Goal: Task Accomplishment & Management: Complete application form

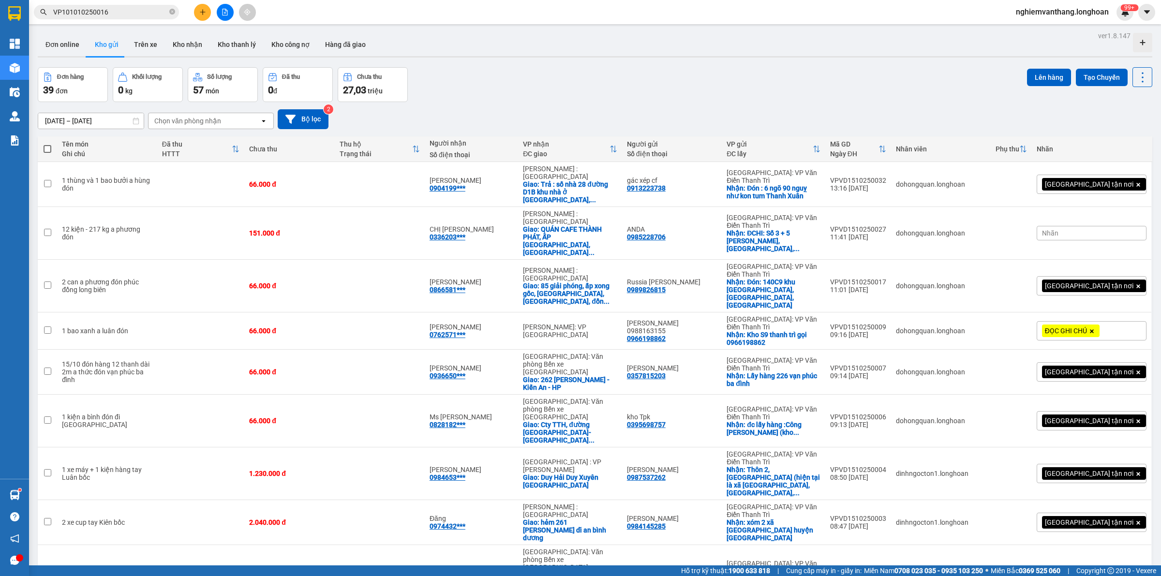
click at [119, 5] on span "VP101010250016" at bounding box center [106, 12] width 145 height 15
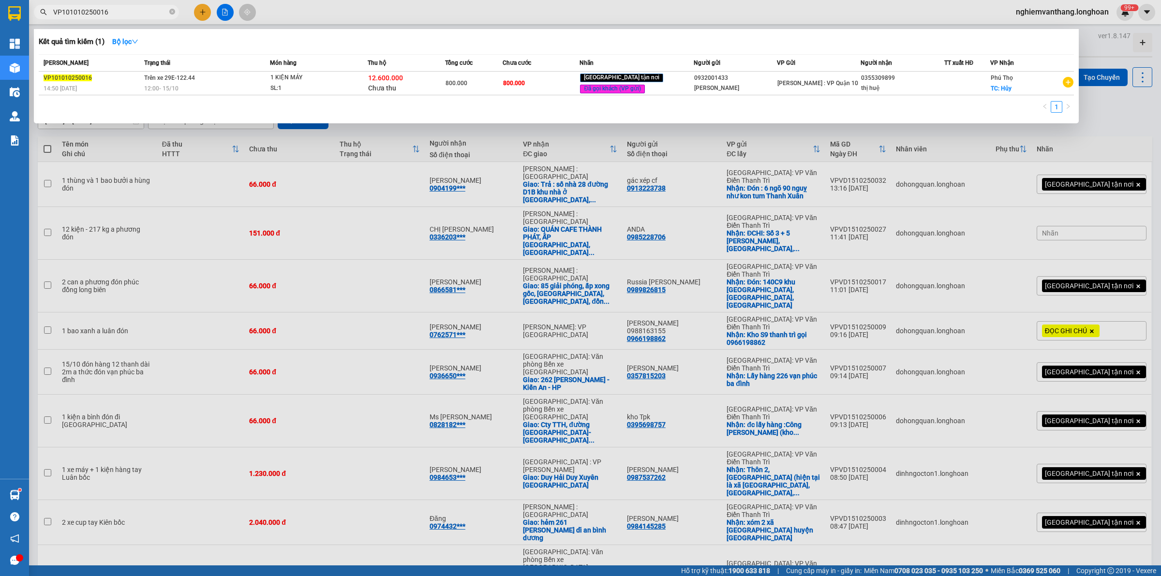
click at [122, 11] on input "VP101010250016" at bounding box center [110, 12] width 114 height 11
paste input "HNHD1110250012"
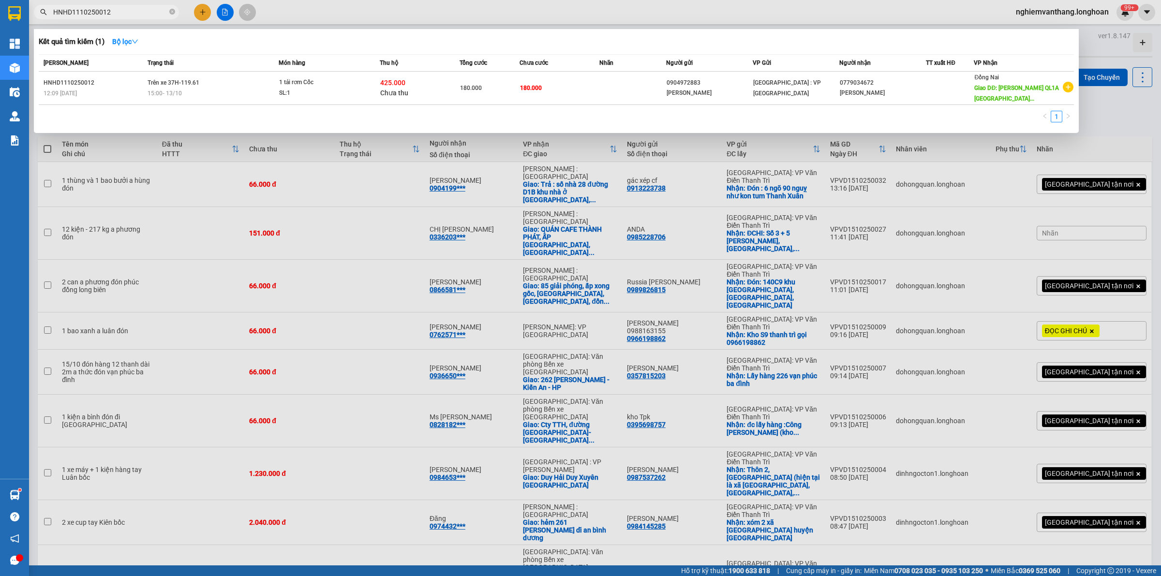
click at [1116, 106] on div at bounding box center [580, 288] width 1161 height 576
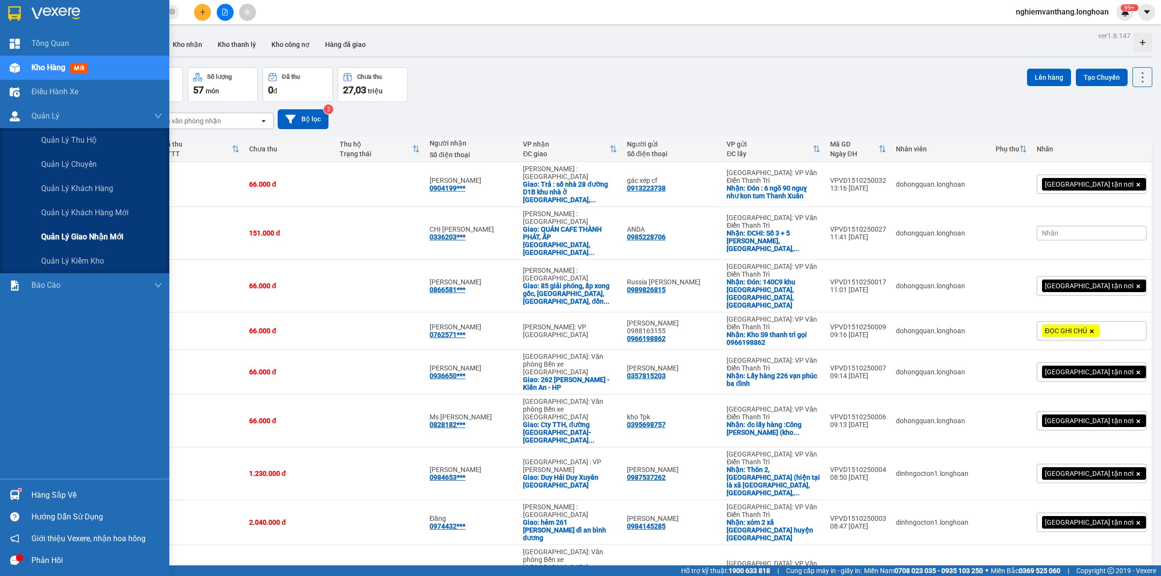
click at [64, 231] on span "Quản lý giao nhận mới" at bounding box center [82, 237] width 82 height 12
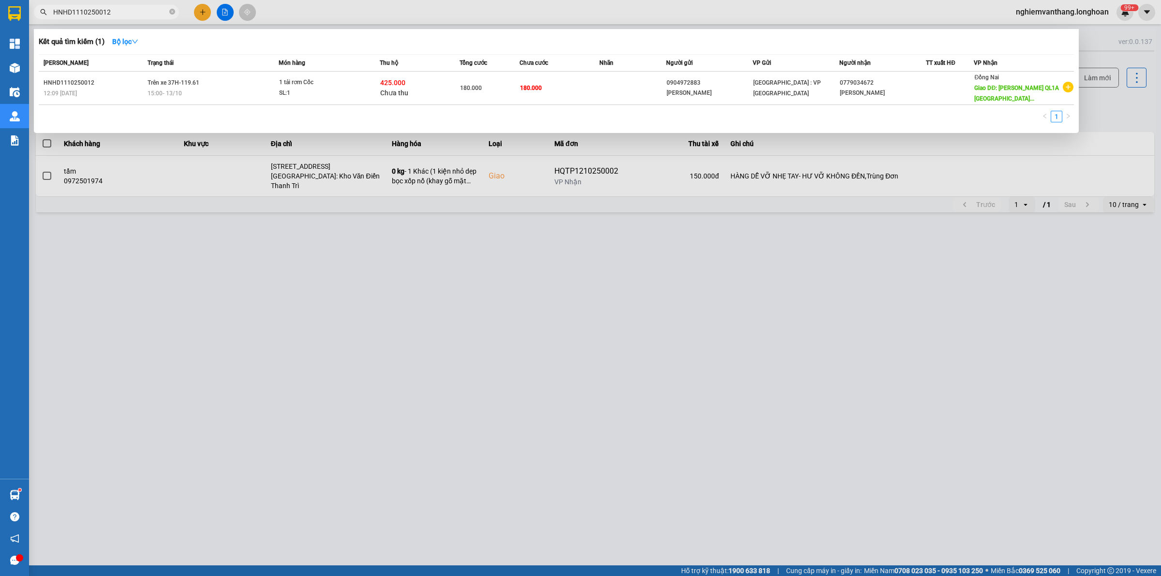
click at [110, 8] on input "HNHD1110250012" at bounding box center [110, 12] width 114 height 11
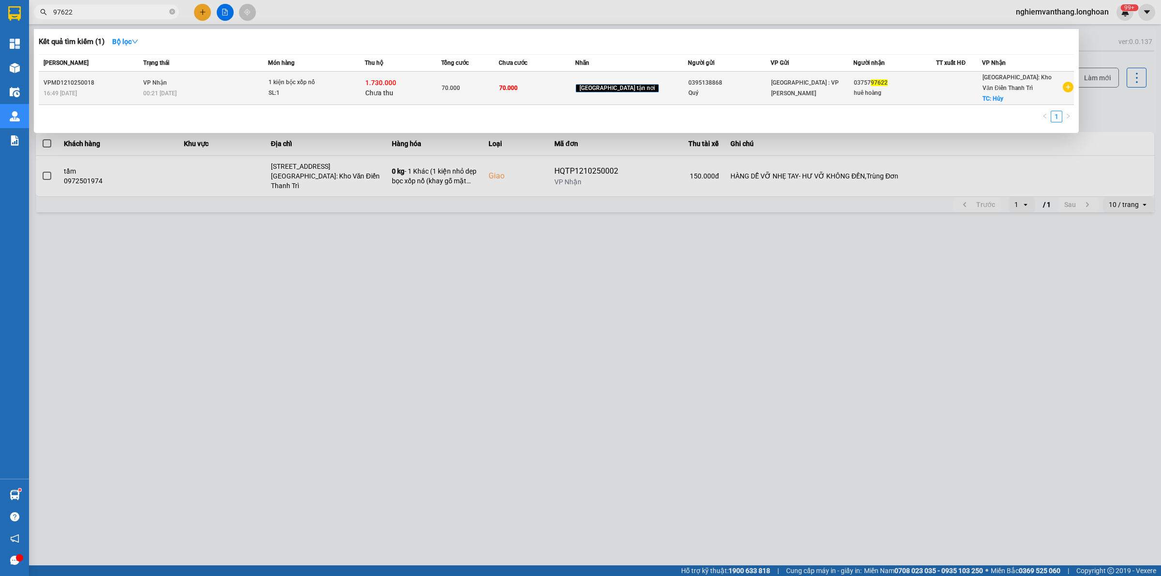
type input "97622"
click at [268, 88] on div "00:21 [DATE]" at bounding box center [205, 93] width 124 height 11
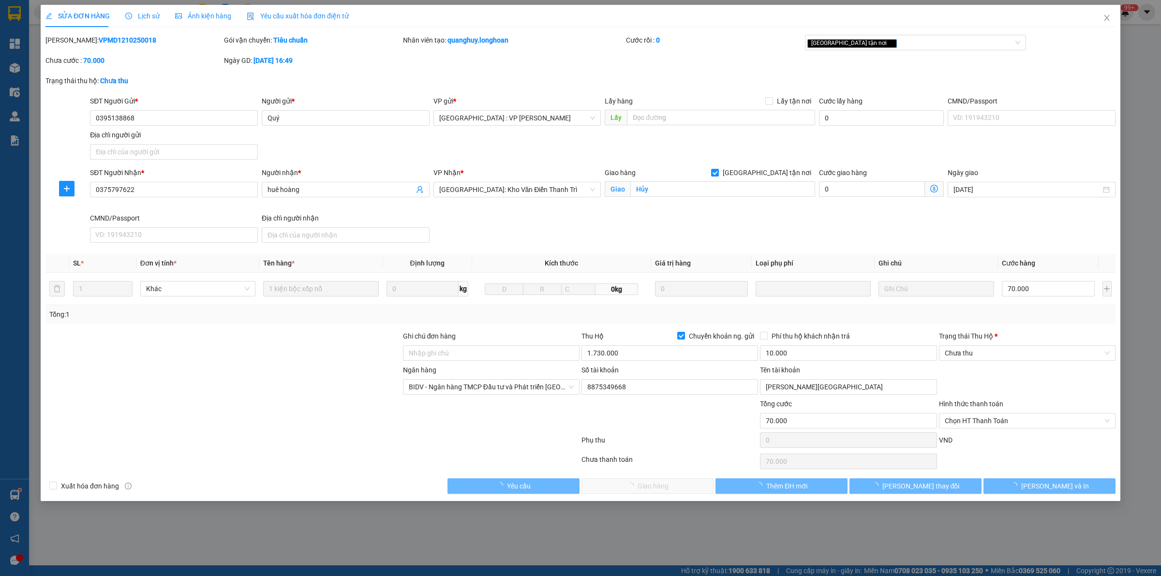
type input "0395138868"
type input "Quý"
type input "0375797622"
type input "huê hoàng"
checkbox input "true"
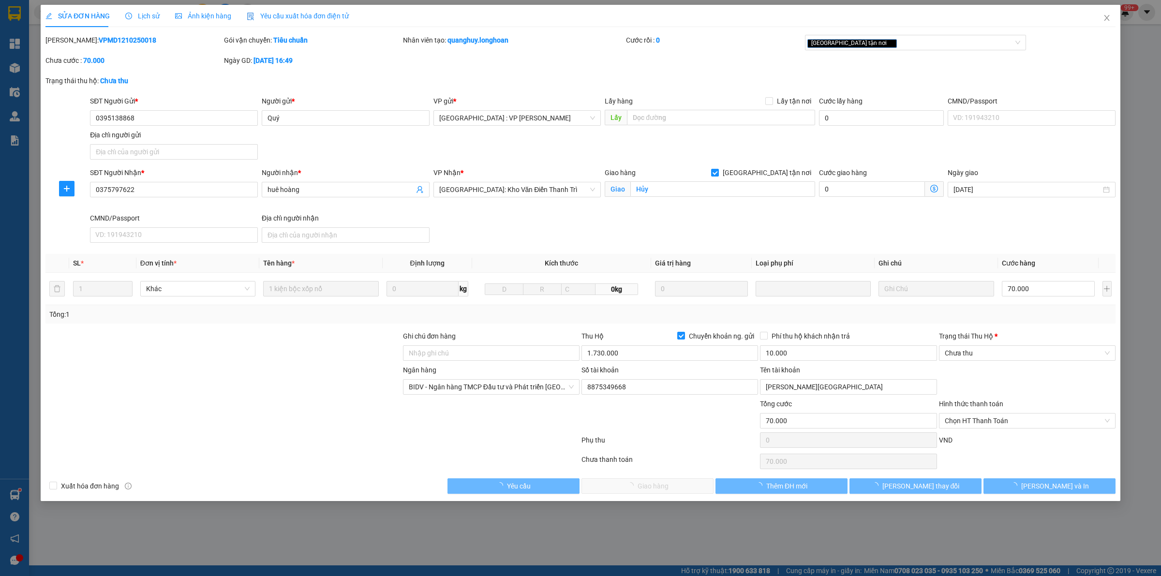
type input "Hủy"
type input "70.000"
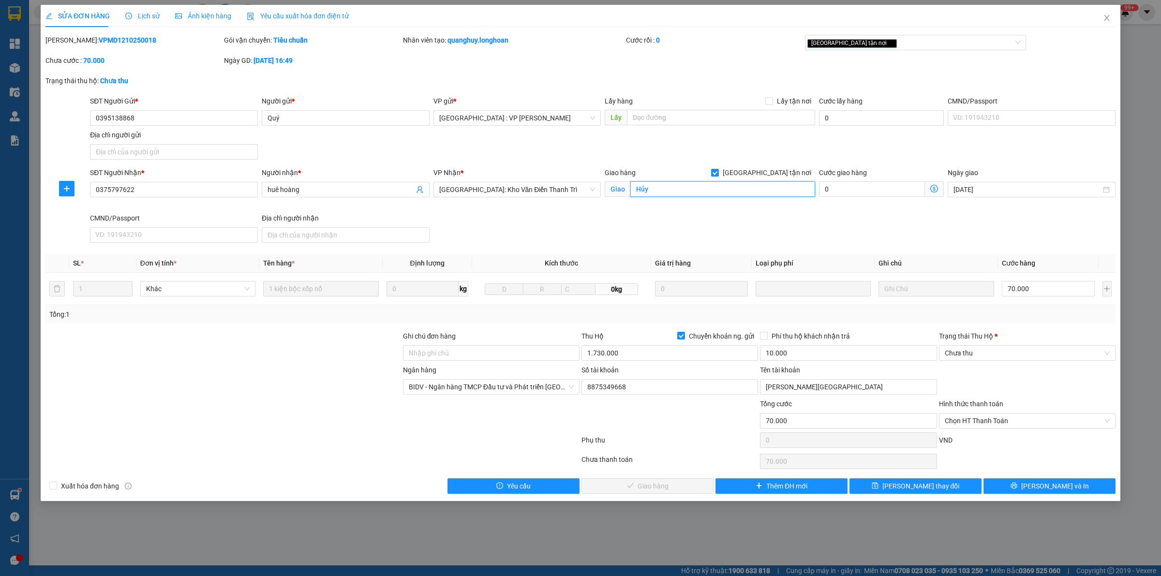
click at [674, 186] on input "Hủy" at bounding box center [723, 188] width 185 height 15
click at [673, 192] on input "Hủy" at bounding box center [723, 188] width 185 height 15
click at [668, 182] on input "Hủy" at bounding box center [723, 188] width 185 height 15
click at [667, 195] on input "Hủy" at bounding box center [723, 188] width 185 height 15
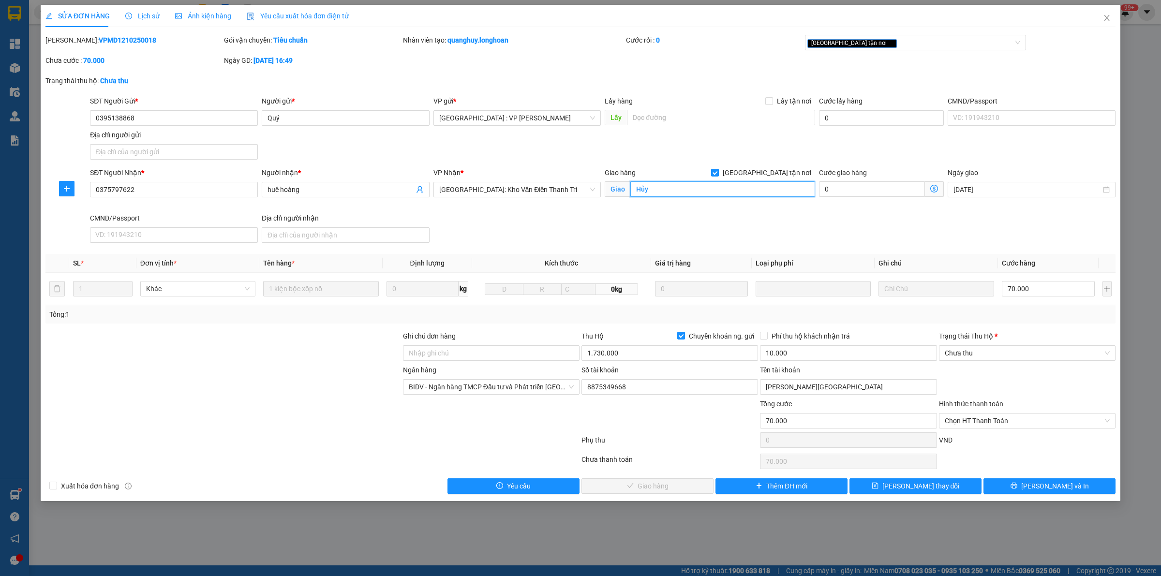
click at [667, 195] on input "Hủy" at bounding box center [723, 188] width 185 height 15
type input "Hàng Hoàn"
click at [65, 186] on icon "plus" at bounding box center [67, 189] width 8 height 8
click at [87, 224] on span "Chuyển hoàn" at bounding box center [85, 224] width 40 height 11
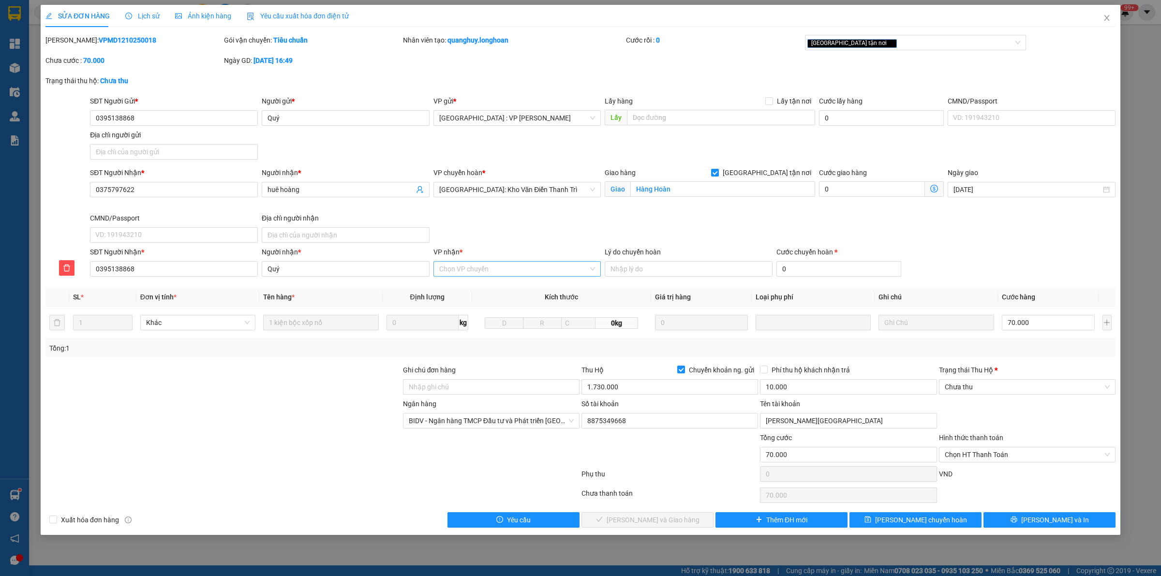
click at [495, 269] on input "VP nhận *" at bounding box center [514, 269] width 150 height 15
type input "m"
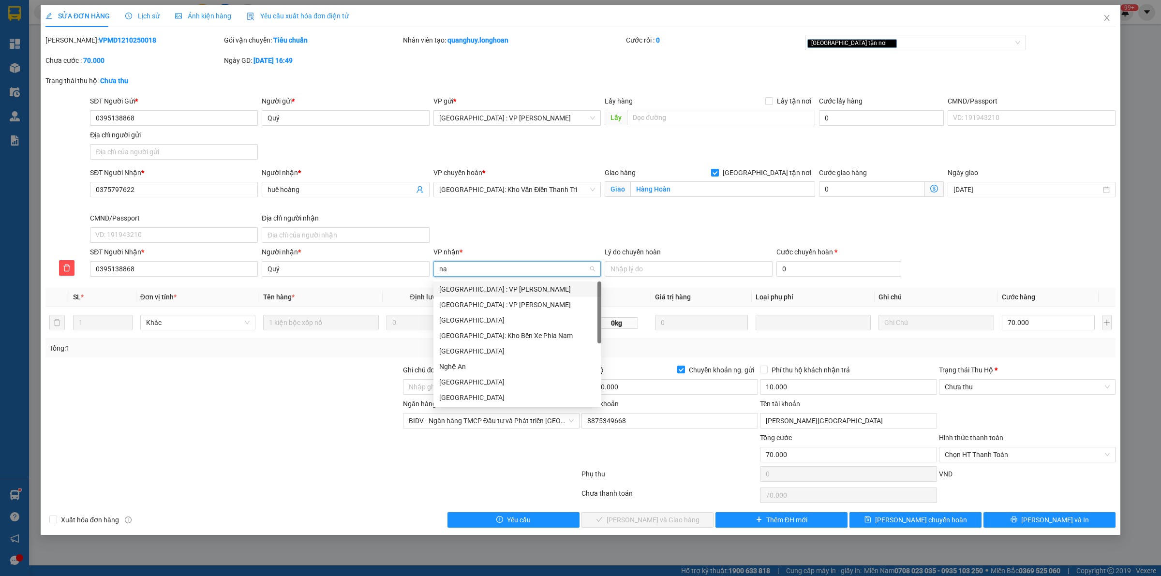
type input "nam"
click at [497, 284] on div "[GEOGRAPHIC_DATA] : VP [PERSON_NAME]" at bounding box center [517, 289] width 156 height 11
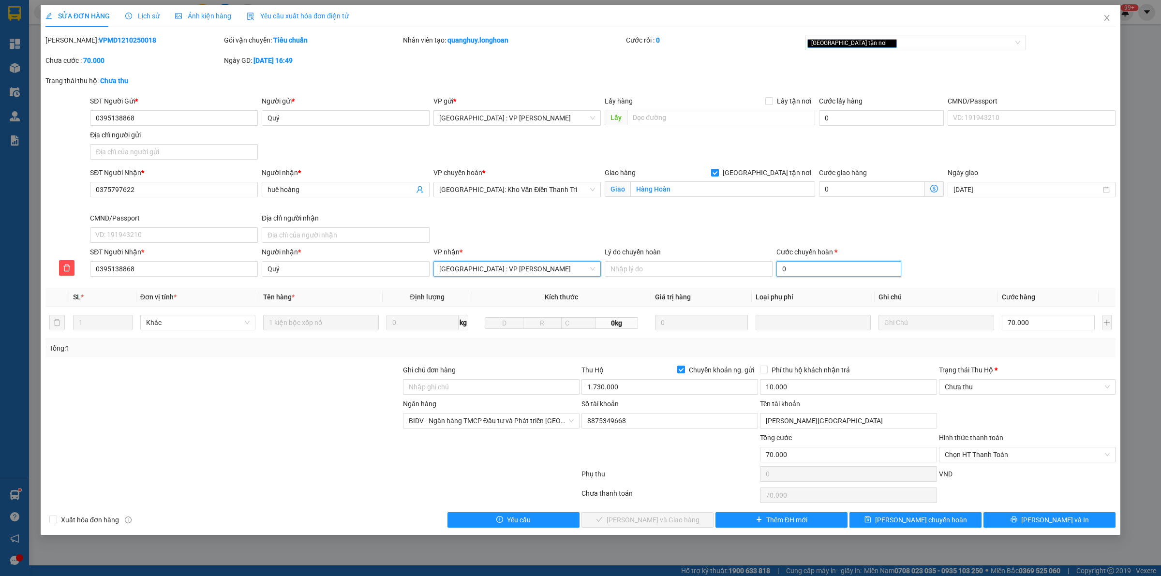
click at [802, 274] on input "0" at bounding box center [839, 268] width 125 height 15
type input "3"
type input "70.003"
type input "70.035"
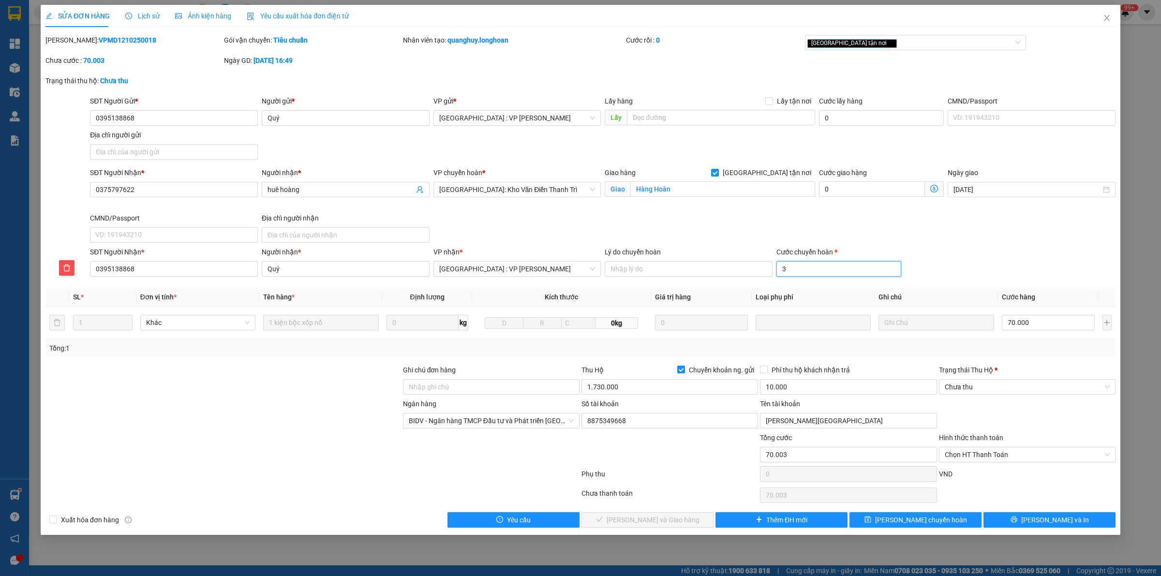
type input "70.035"
type input "350"
type input "70.350"
type input "73.500"
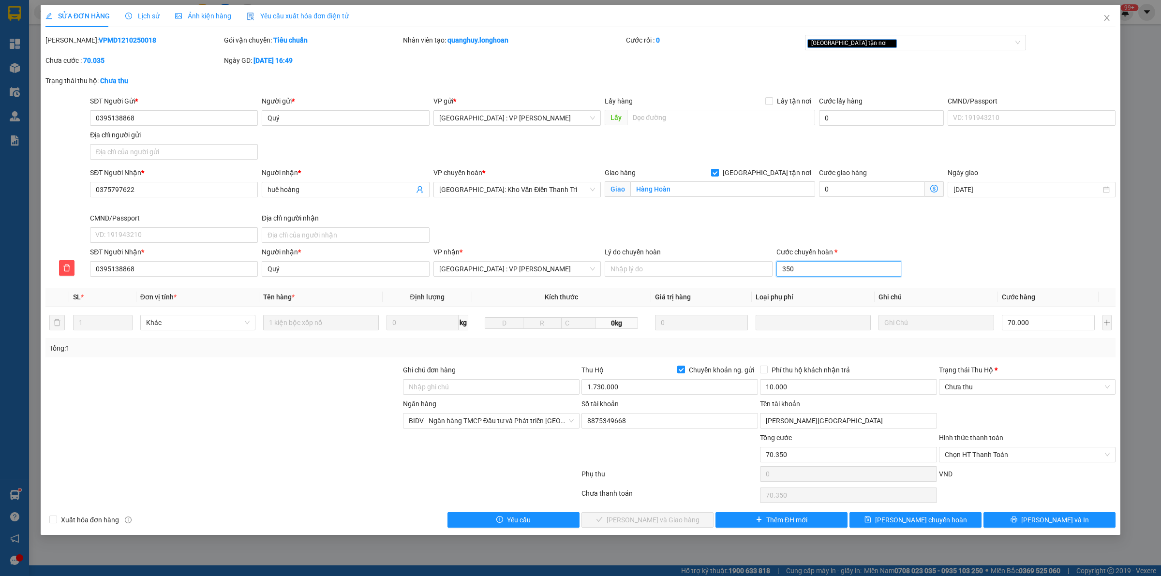
type input "73.500"
type input "35000"
type input "105.000"
type input "35.000"
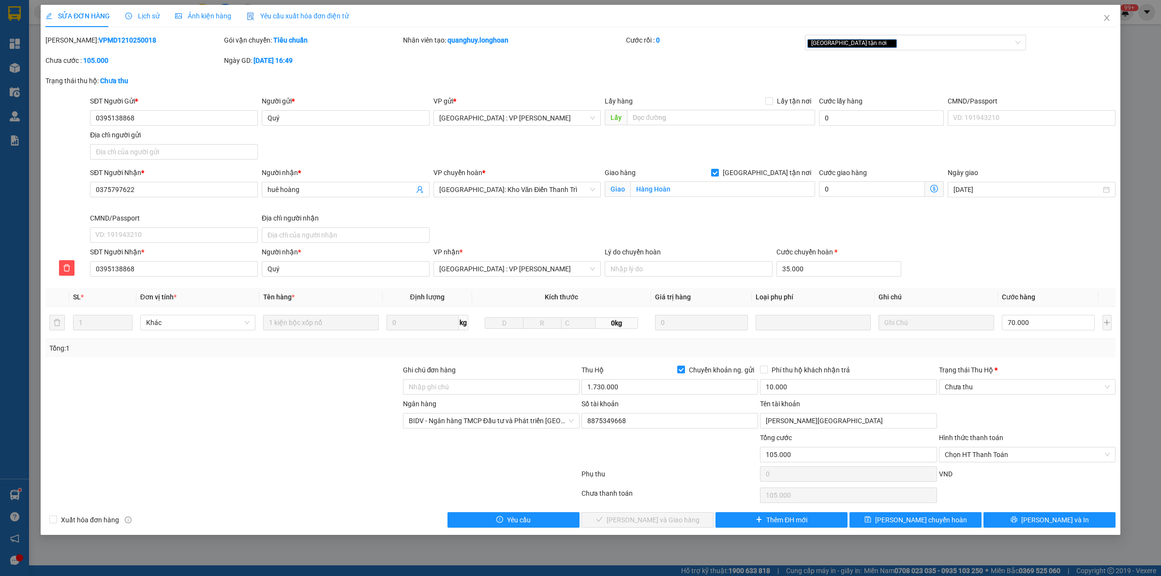
click at [648, 377] on div "Thu Hộ Chuyển khoản ng. gửi" at bounding box center [670, 372] width 177 height 15
click at [645, 383] on input "1.730.000" at bounding box center [670, 386] width 177 height 15
type input "0"
click at [780, 388] on input "10.000" at bounding box center [848, 386] width 177 height 15
type input "0"
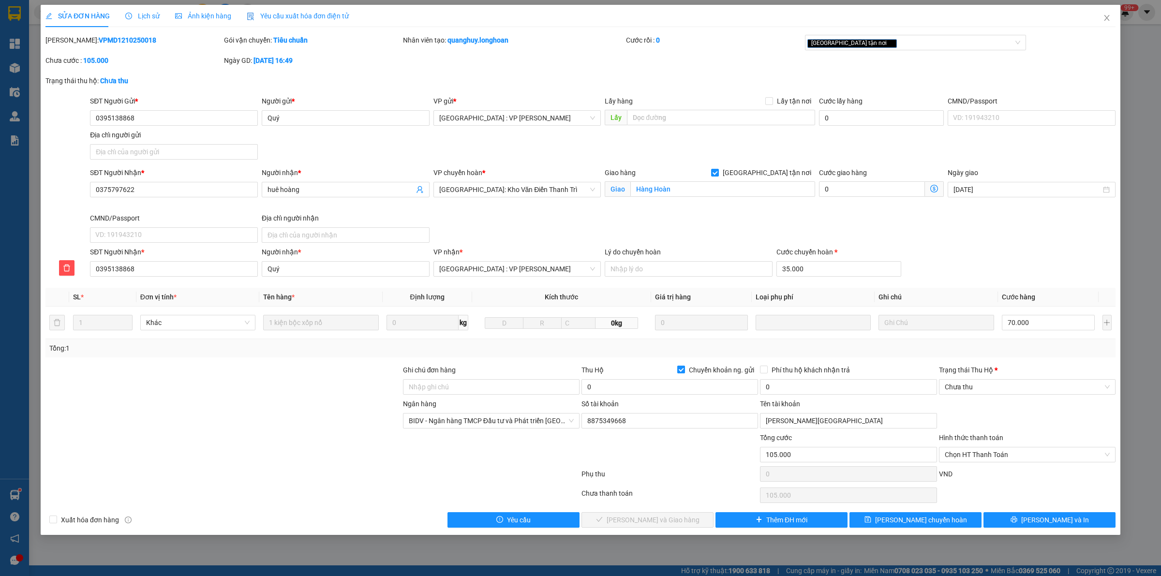
click at [683, 375] on label "Chuyển khoản ng. gửi" at bounding box center [718, 370] width 81 height 11
click at [683, 373] on input "Chuyển khoản ng. gửi" at bounding box center [681, 369] width 7 height 7
checkbox input "false"
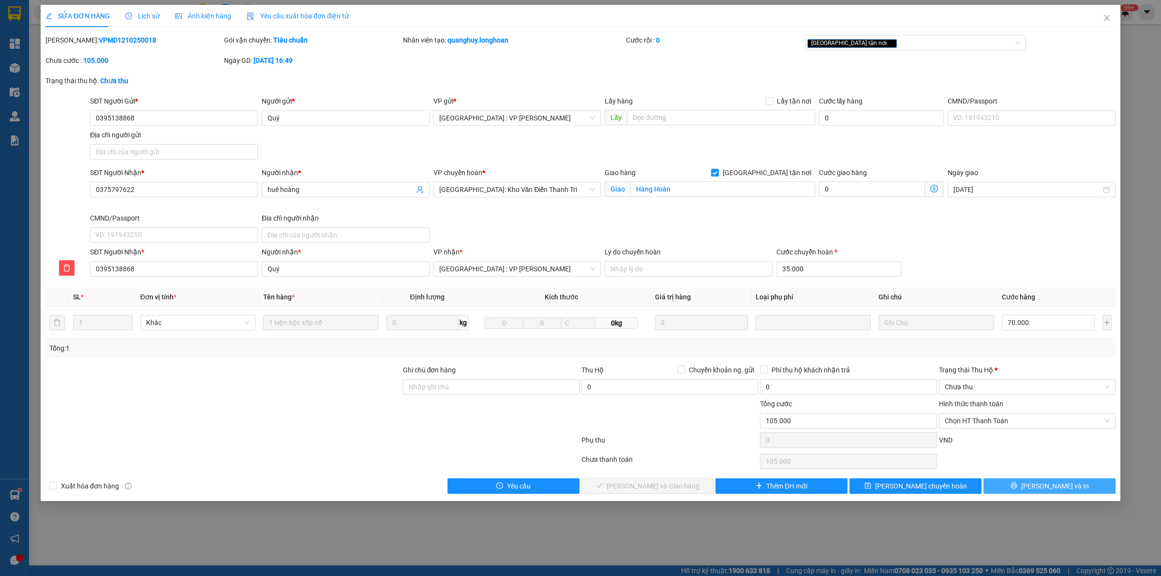
click at [1063, 485] on span "[PERSON_NAME] và In" at bounding box center [1056, 486] width 68 height 11
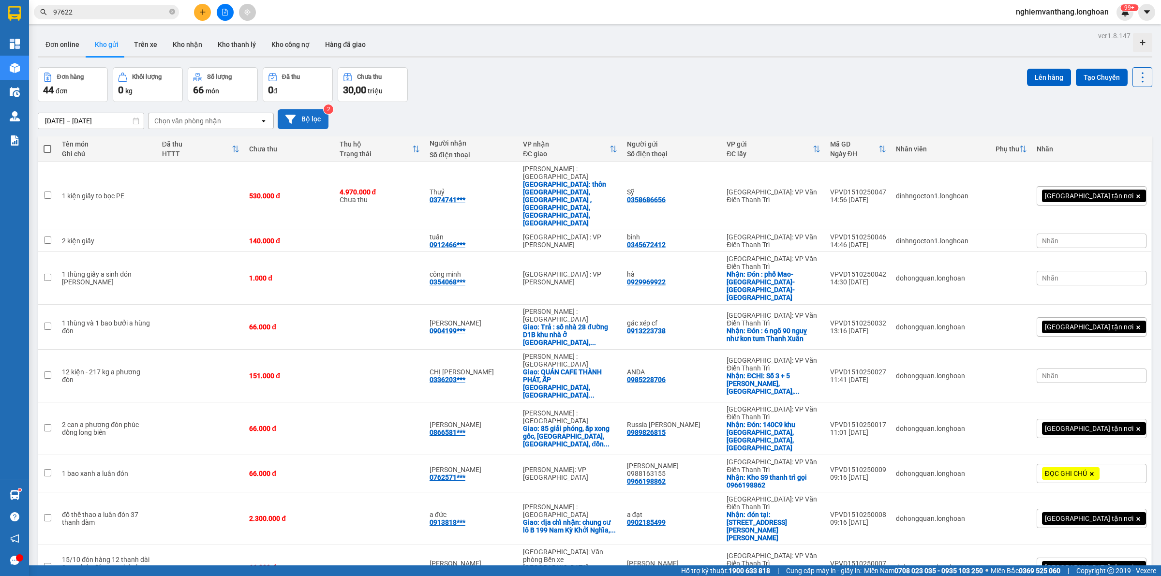
click at [310, 112] on button "Bộ lọc" at bounding box center [303, 119] width 51 height 20
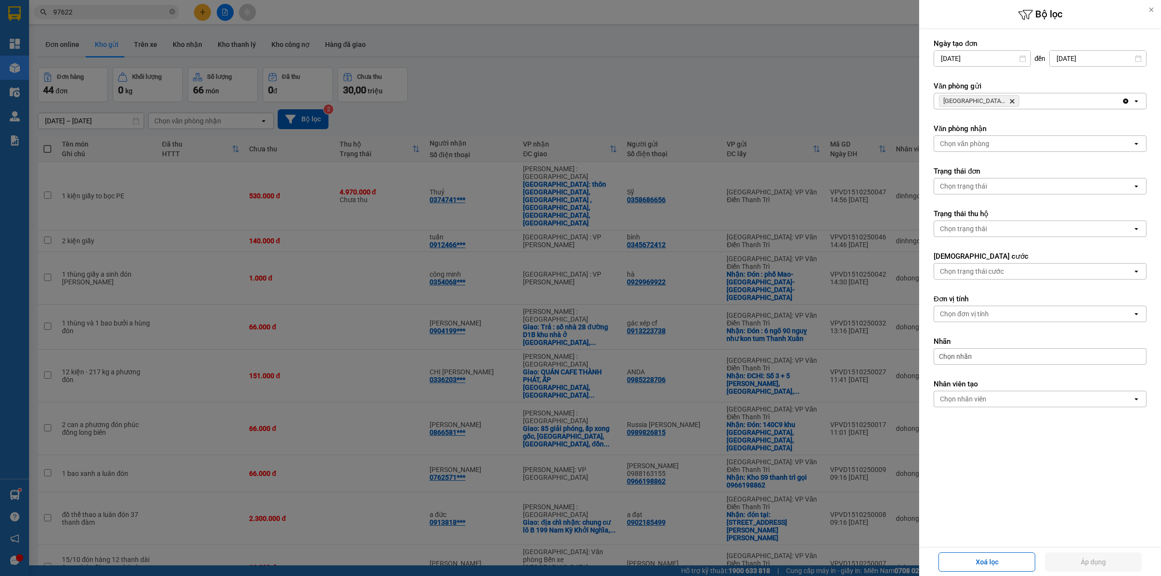
click at [1012, 100] on icon "Hà Nội: VP Văn Điển Thanh Trì, close by backspace" at bounding box center [1013, 101] width 4 height 4
click at [1012, 100] on div "[GEOGRAPHIC_DATA]: VP [PERSON_NAME] Trì Delete" at bounding box center [1029, 100] width 188 height 15
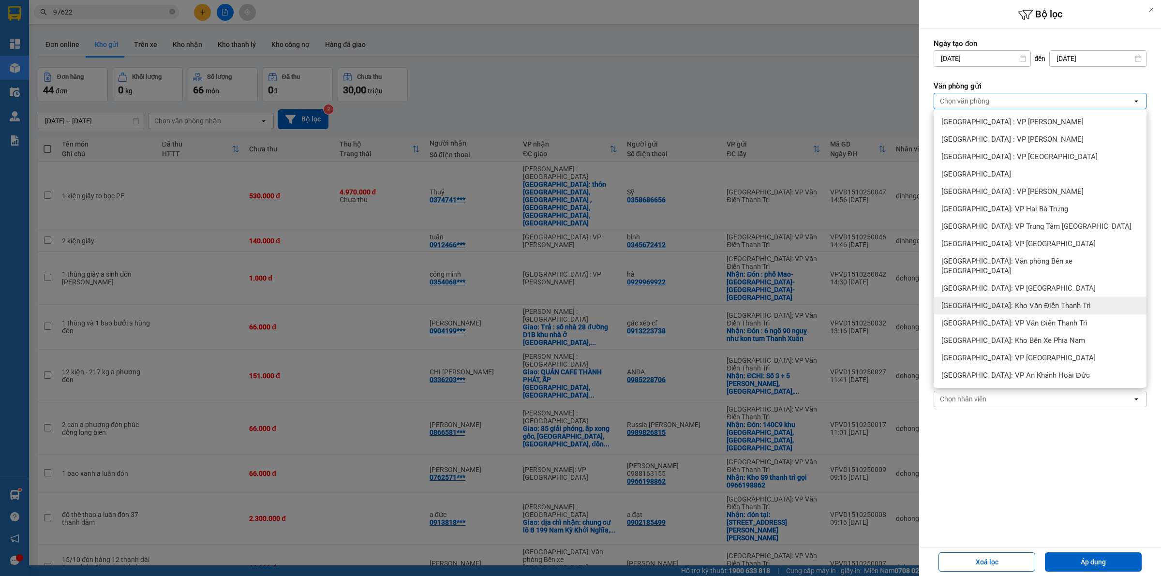
click at [1003, 301] on span "[GEOGRAPHIC_DATA]: Kho Văn Điển Thanh Trì" at bounding box center [1017, 306] width 150 height 10
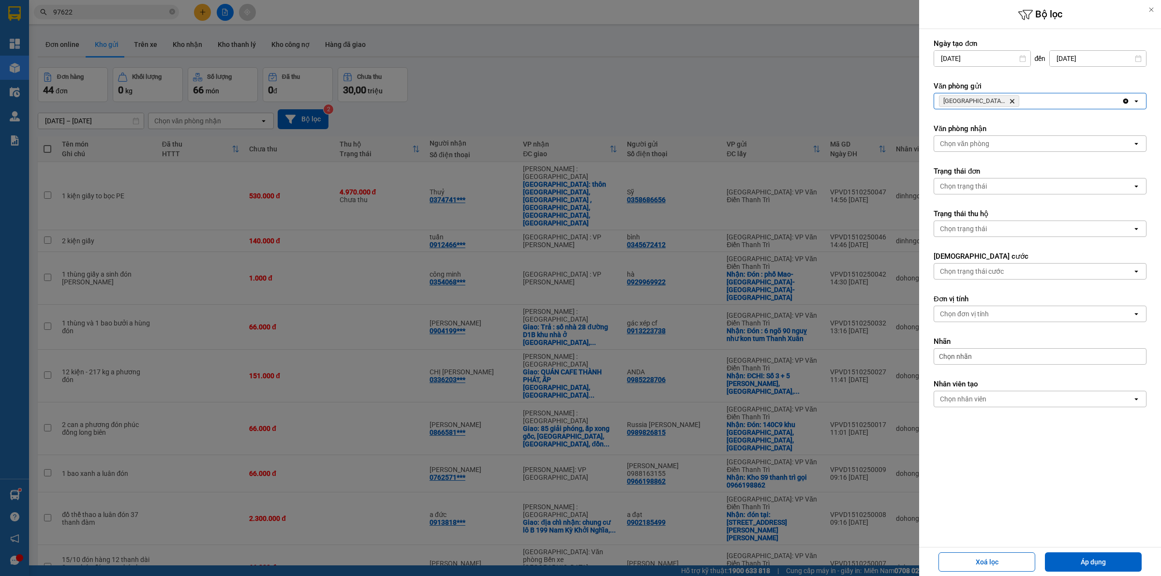
drag, startPoint x: 1148, startPoint y: 529, endPoint x: 1153, endPoint y: 526, distance: 5.6
click at [1150, 528] on div "Ngày tạo đơn [DATE] Press the down arrow key to interact with the calendar and …" at bounding box center [1041, 288] width 242 height 518
click at [715, 287] on div at bounding box center [580, 288] width 1161 height 576
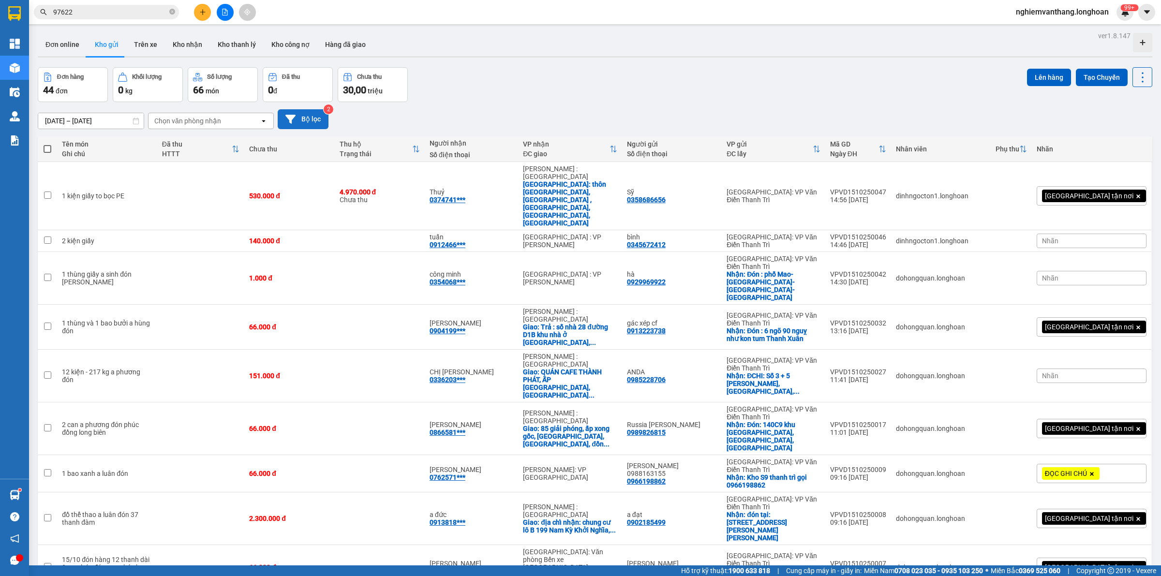
click at [298, 116] on button "Bộ lọc" at bounding box center [303, 119] width 51 height 20
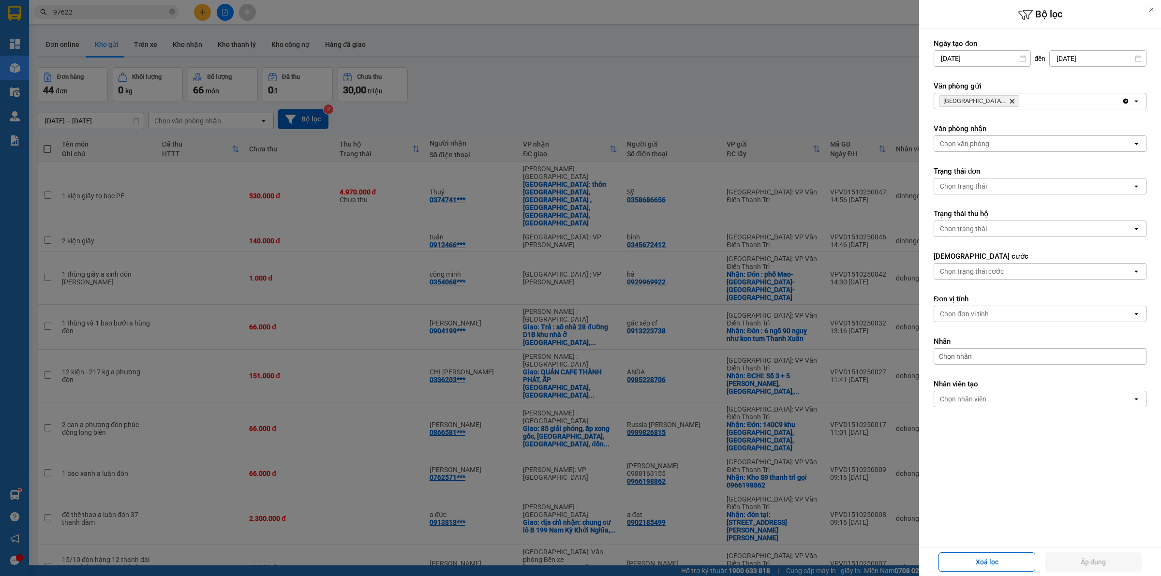
click at [1011, 102] on icon "Delete" at bounding box center [1013, 101] width 6 height 6
click at [1011, 102] on div "Chọn văn phòng" at bounding box center [1034, 100] width 198 height 15
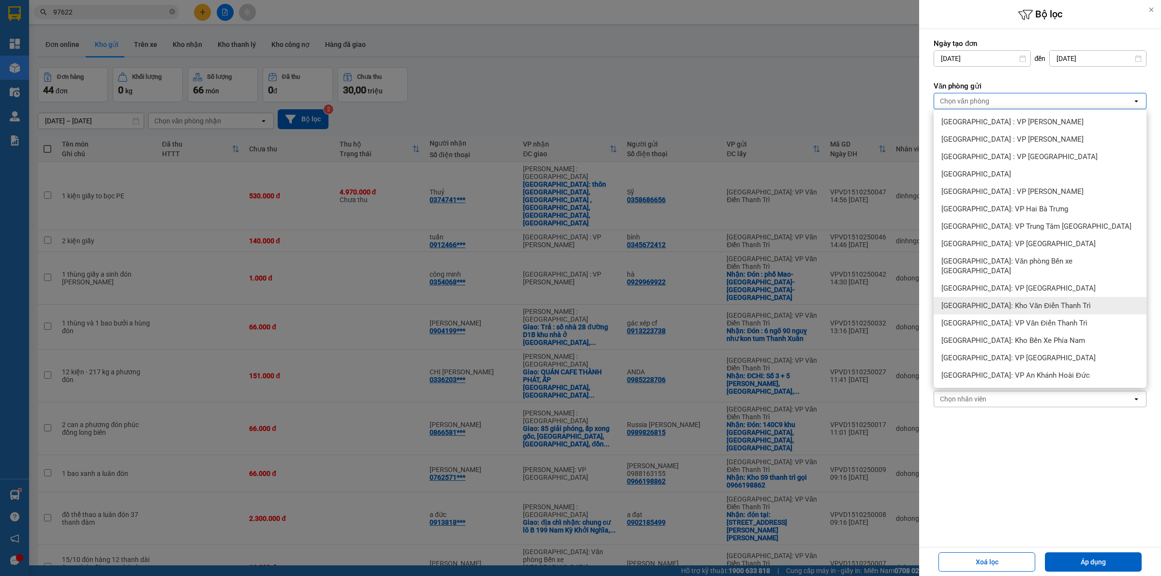
click at [1014, 303] on div "[GEOGRAPHIC_DATA]: Kho Văn Điển Thanh Trì" at bounding box center [1040, 305] width 213 height 17
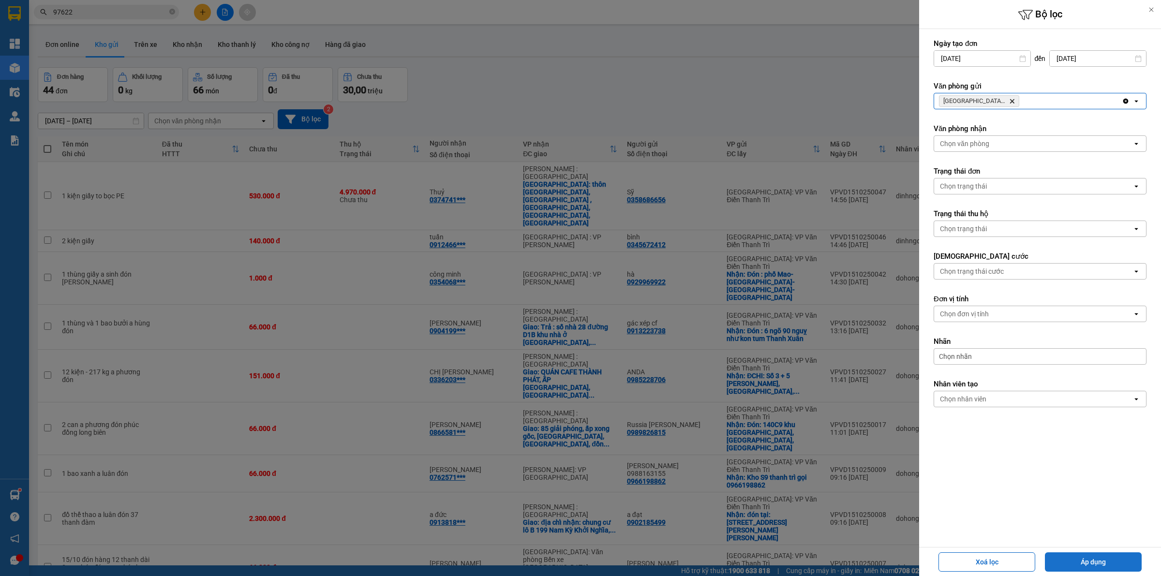
click at [1107, 558] on button "Áp dụng" at bounding box center [1093, 562] width 97 height 19
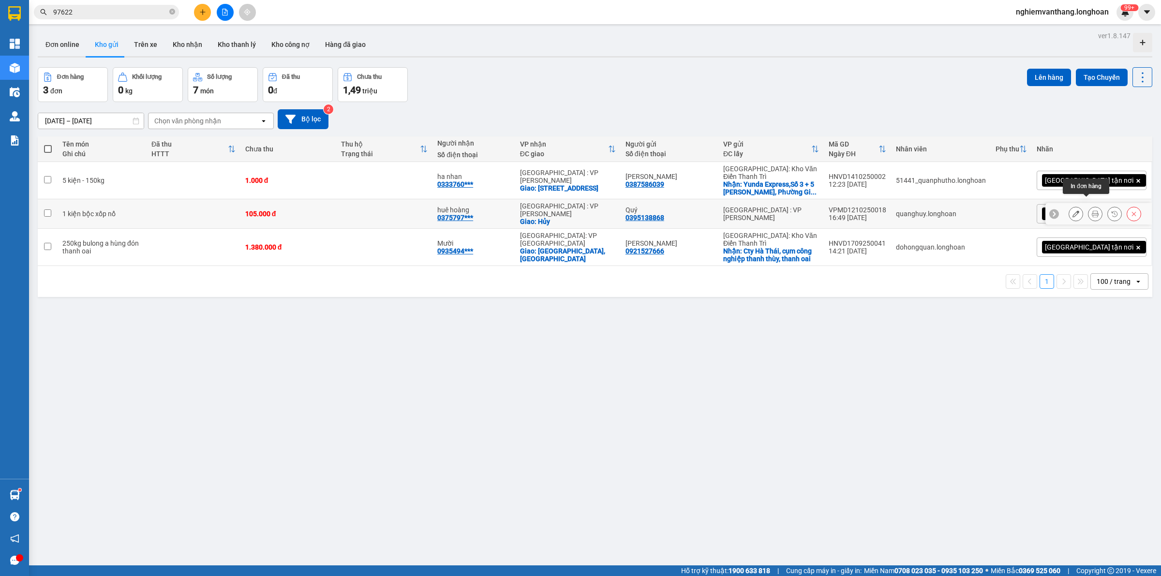
click at [1092, 211] on icon at bounding box center [1095, 214] width 7 height 7
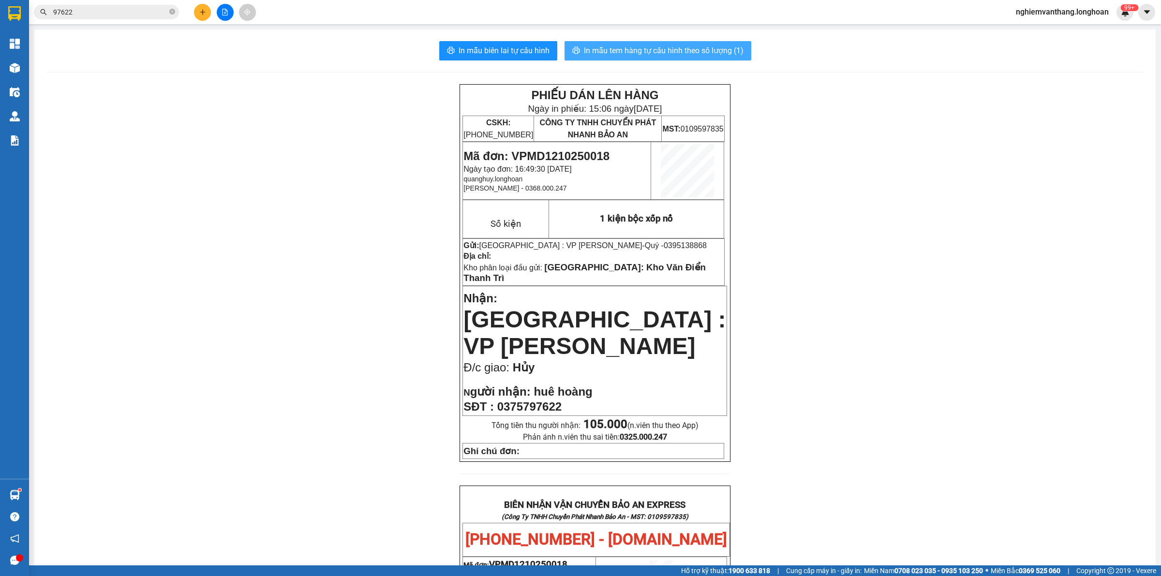
click at [661, 57] on span "In mẫu tem hàng tự cấu hình theo số lượng (1)" at bounding box center [664, 51] width 160 height 12
click at [668, 53] on span "In mẫu tem hàng tự cấu hình theo số lượng (1)" at bounding box center [664, 51] width 160 height 12
drag, startPoint x: 103, startPoint y: 19, endPoint x: 101, endPoint y: 15, distance: 5.2
click at [103, 18] on div "Kết quả tìm kiếm ( 1 ) Bộ lọc Mã ĐH Trạng thái Món hàng Thu hộ Tổng cước Chưa c…" at bounding box center [94, 12] width 189 height 17
click at [101, 15] on input "97622" at bounding box center [110, 12] width 114 height 11
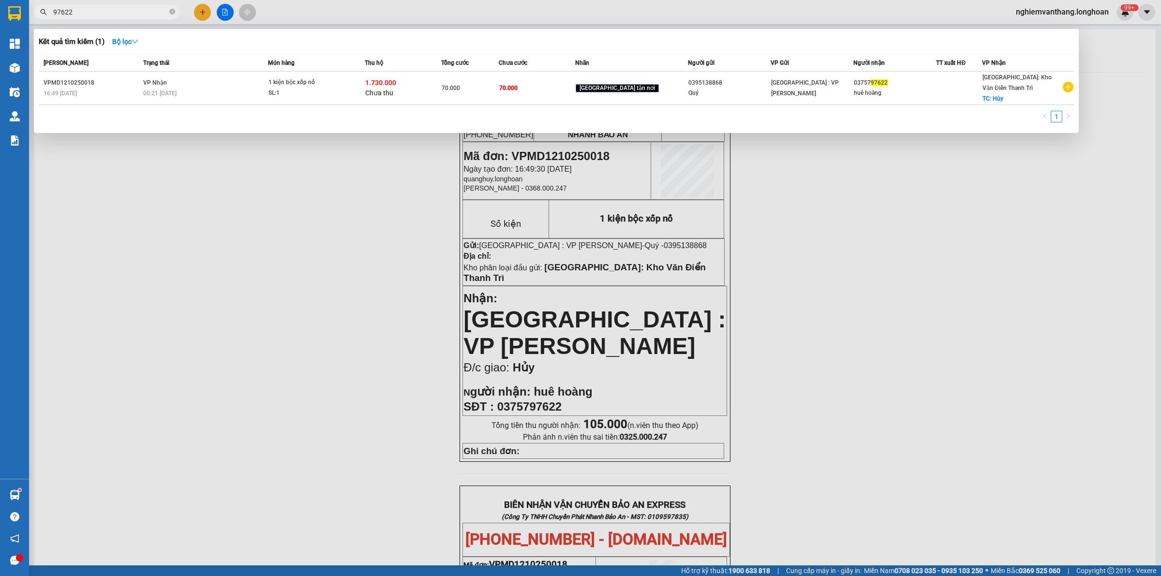
click at [101, 15] on input "97622" at bounding box center [110, 12] width 114 height 11
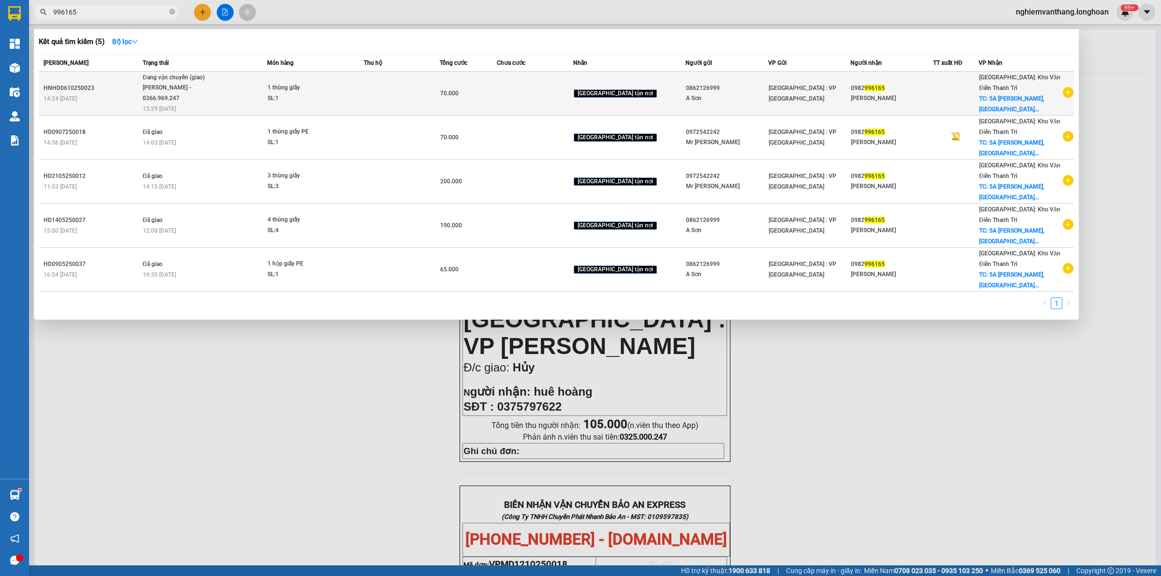
type input "996165"
click at [325, 98] on div "SL: 1" at bounding box center [304, 98] width 73 height 11
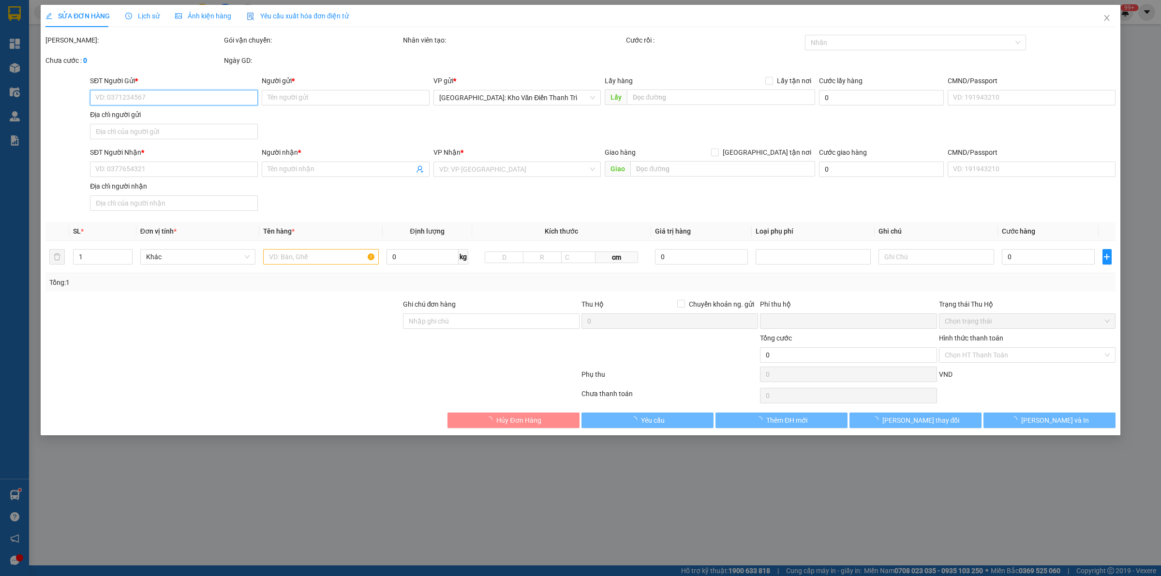
type input "0862126999"
type input "A Sơn"
type input "0982996165"
type input "[PERSON_NAME]"
checkbox input "true"
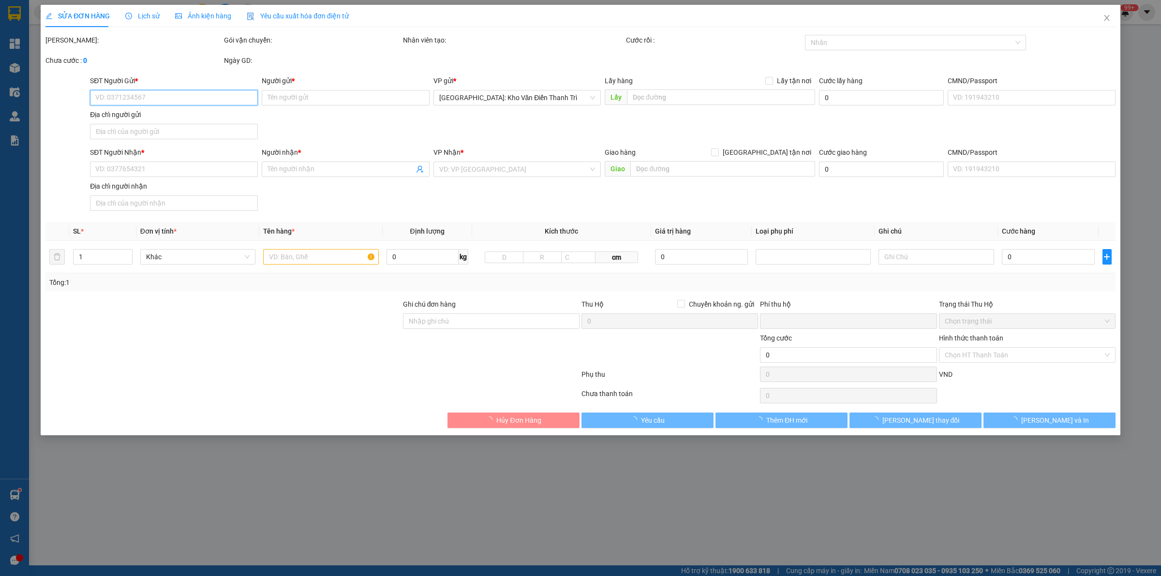
type input "5A [PERSON_NAME], [PERSON_NAME]"
type input "0"
type input "70.000"
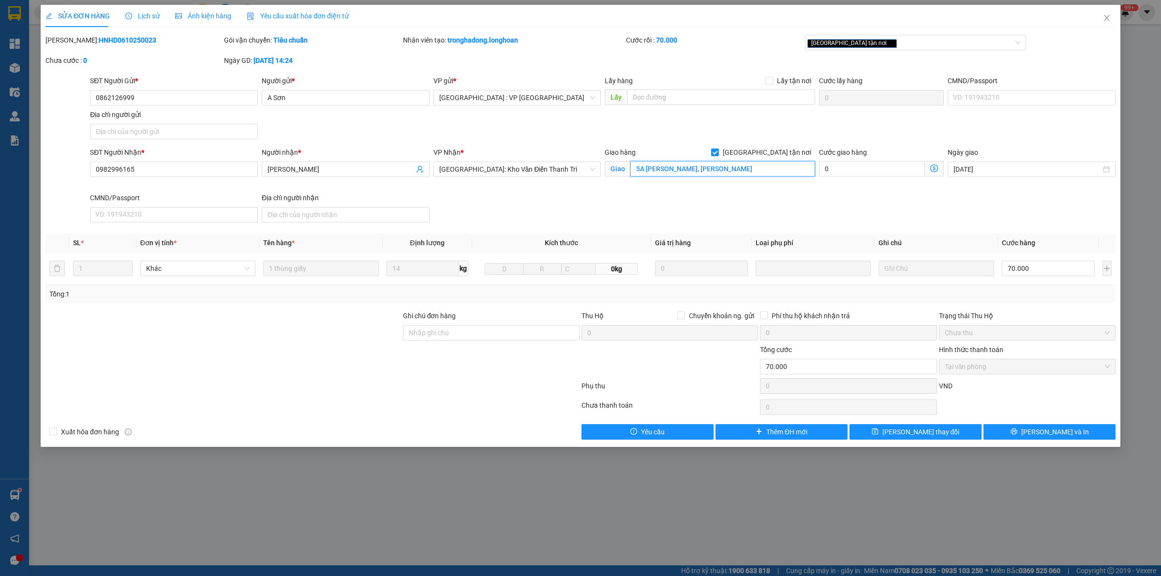
click at [684, 173] on input "5A [PERSON_NAME], [PERSON_NAME]" at bounding box center [723, 168] width 185 height 15
drag, startPoint x: 683, startPoint y: 170, endPoint x: 90, endPoint y: 45, distance: 607.0
click at [90, 45] on div "[PERSON_NAME]: HNHD0610250023" at bounding box center [133, 40] width 177 height 11
click at [99, 40] on b "HNHD0610250023" at bounding box center [128, 40] width 58 height 8
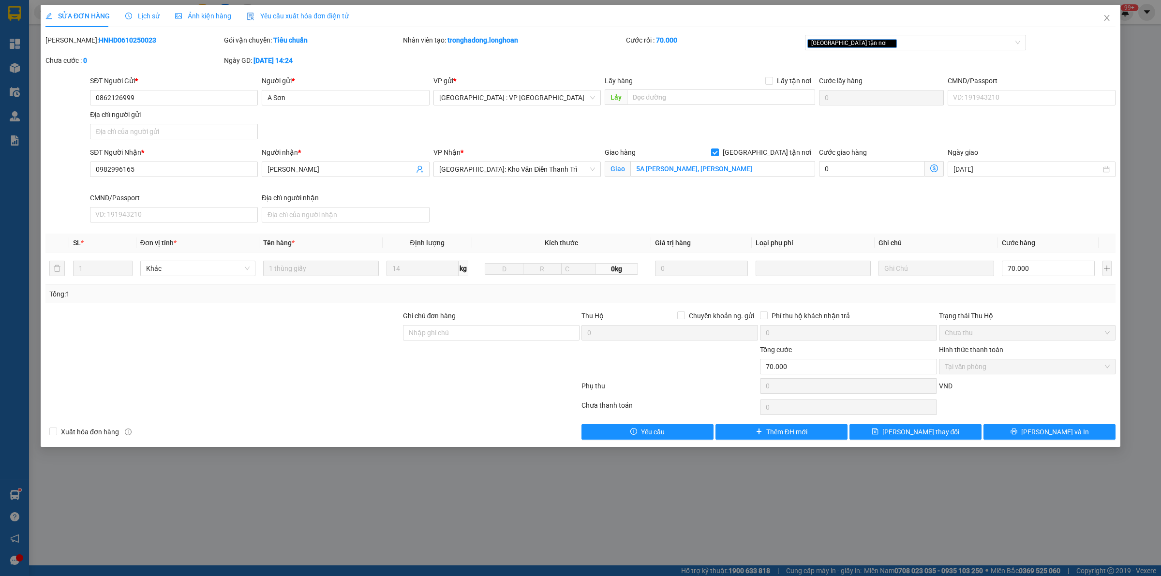
copy b "HNHD0610250023"
click at [1106, 19] on icon "close" at bounding box center [1107, 18] width 8 height 8
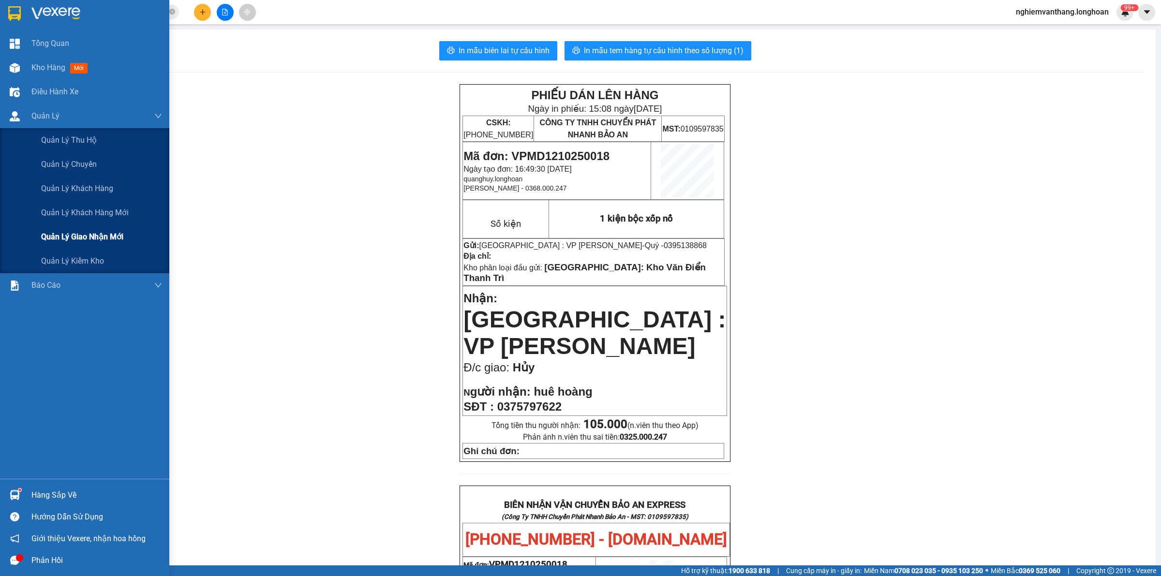
drag, startPoint x: 77, startPoint y: 236, endPoint x: 90, endPoint y: 228, distance: 14.5
click at [76, 235] on span "Quản lý giao nhận mới" at bounding box center [82, 237] width 82 height 12
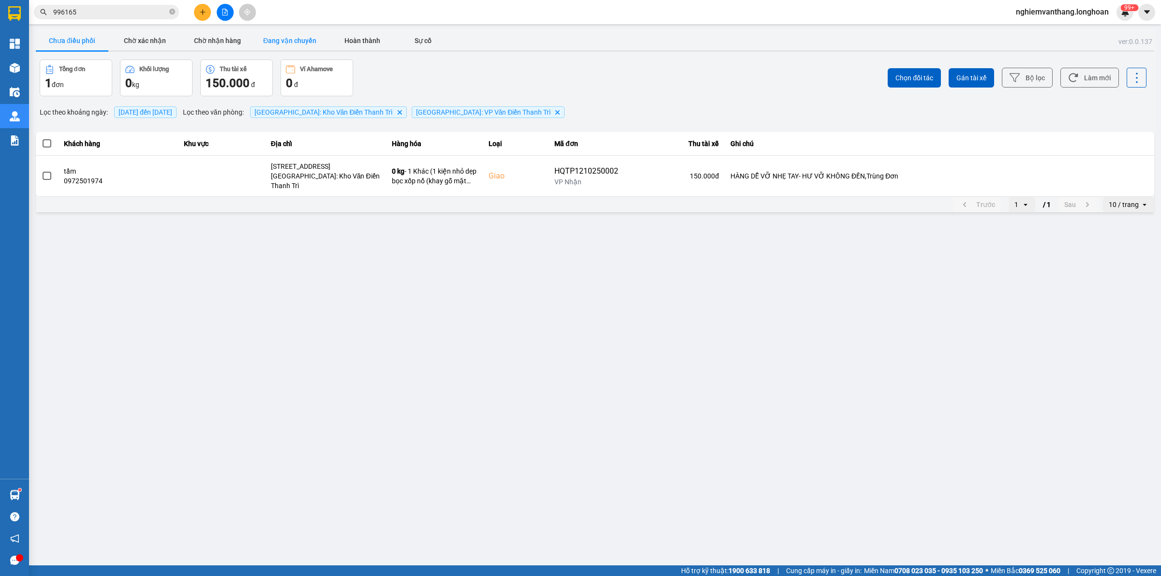
click at [287, 46] on button "Đang vận chuyển" at bounding box center [290, 40] width 73 height 19
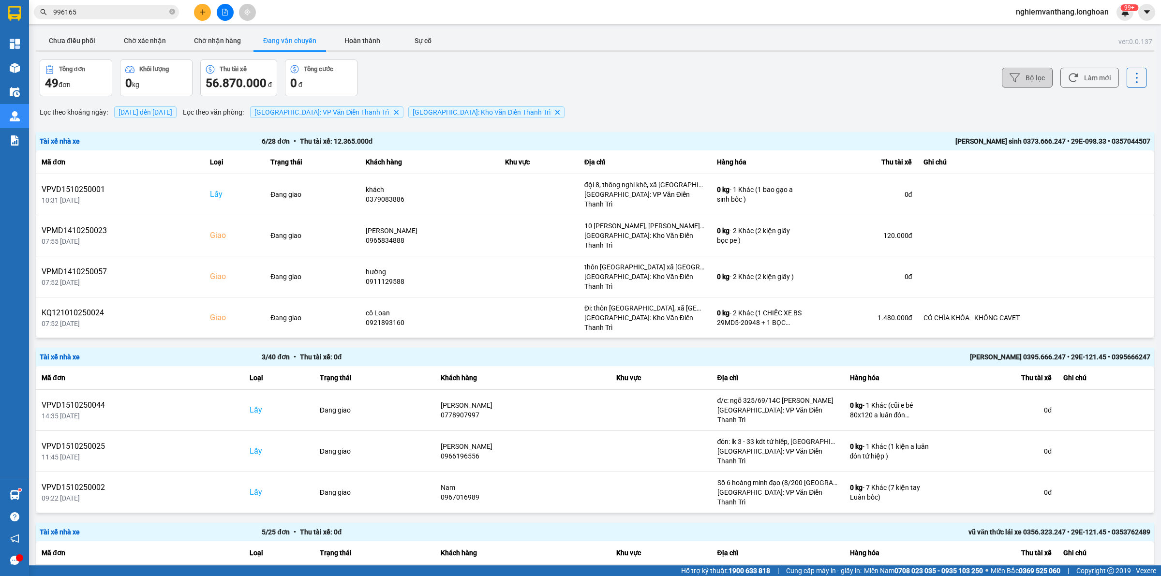
click at [1028, 76] on button "Bộ lọc" at bounding box center [1027, 78] width 51 height 20
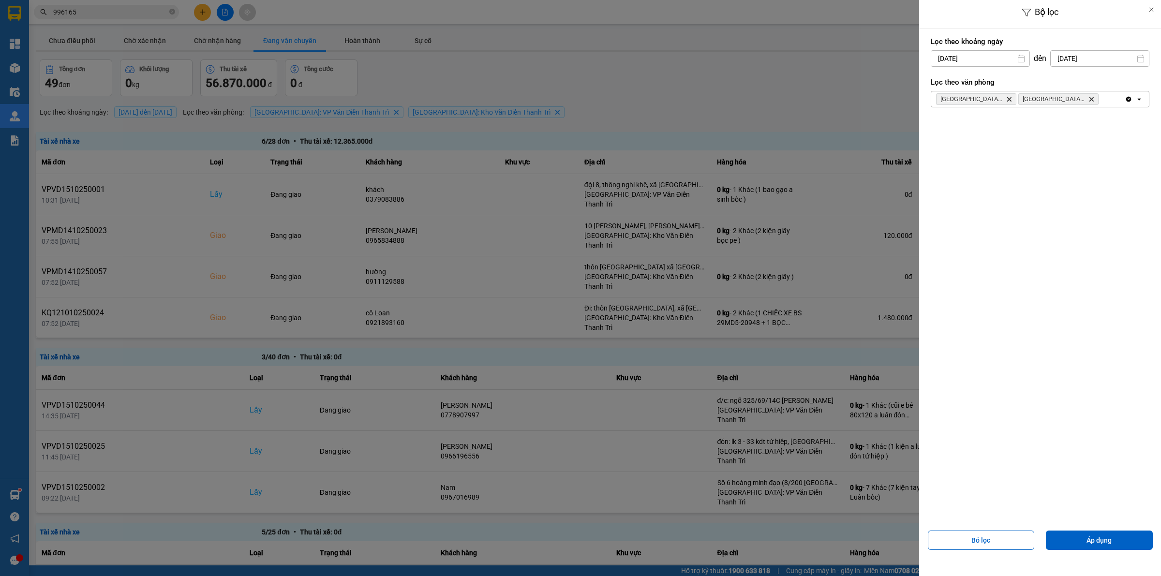
click at [965, 60] on input "[DATE]" at bounding box center [981, 58] width 98 height 15
click at [966, 127] on div "1" at bounding box center [975, 129] width 19 height 19
type input "[DATE]"
click at [1109, 543] on button "Áp dụng" at bounding box center [1099, 540] width 107 height 19
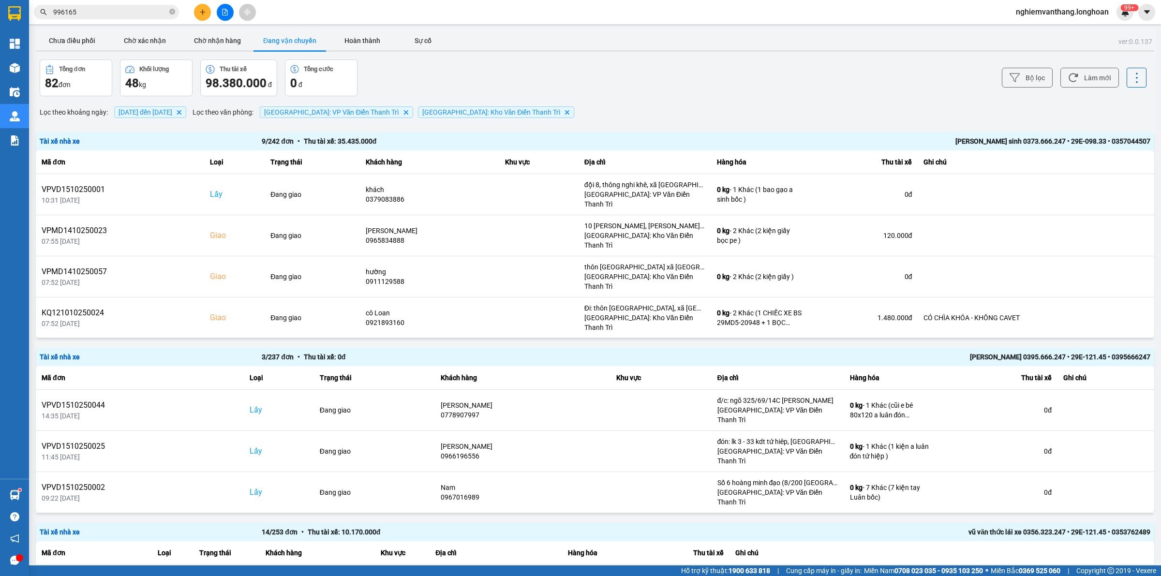
scroll to position [1497, 0]
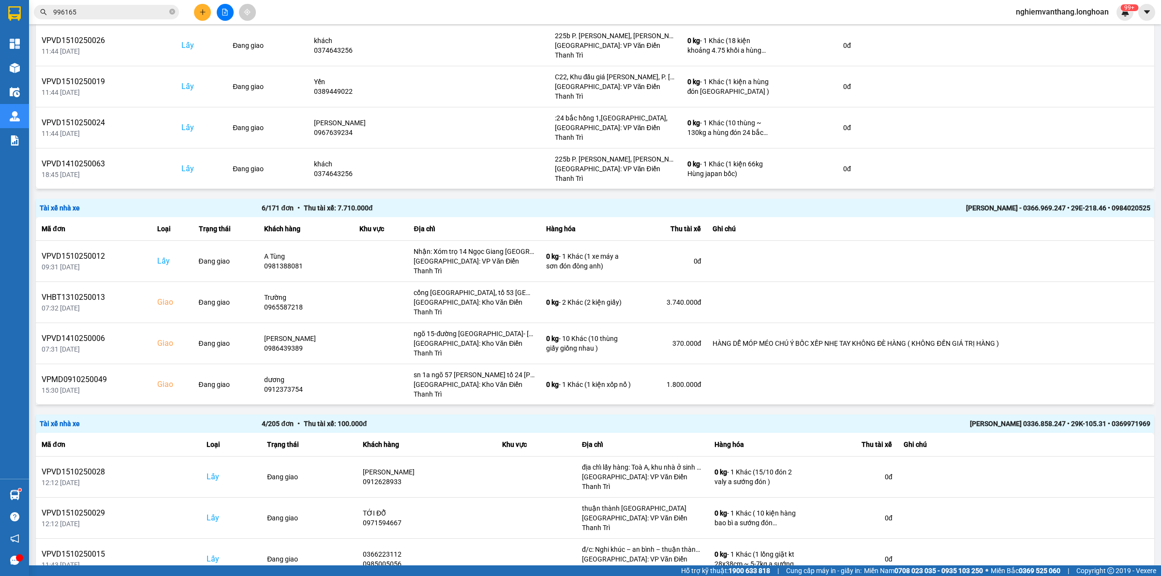
click at [1106, 405] on td at bounding box center [931, 425] width 448 height 41
click at [1110, 417] on button at bounding box center [1117, 425] width 14 height 17
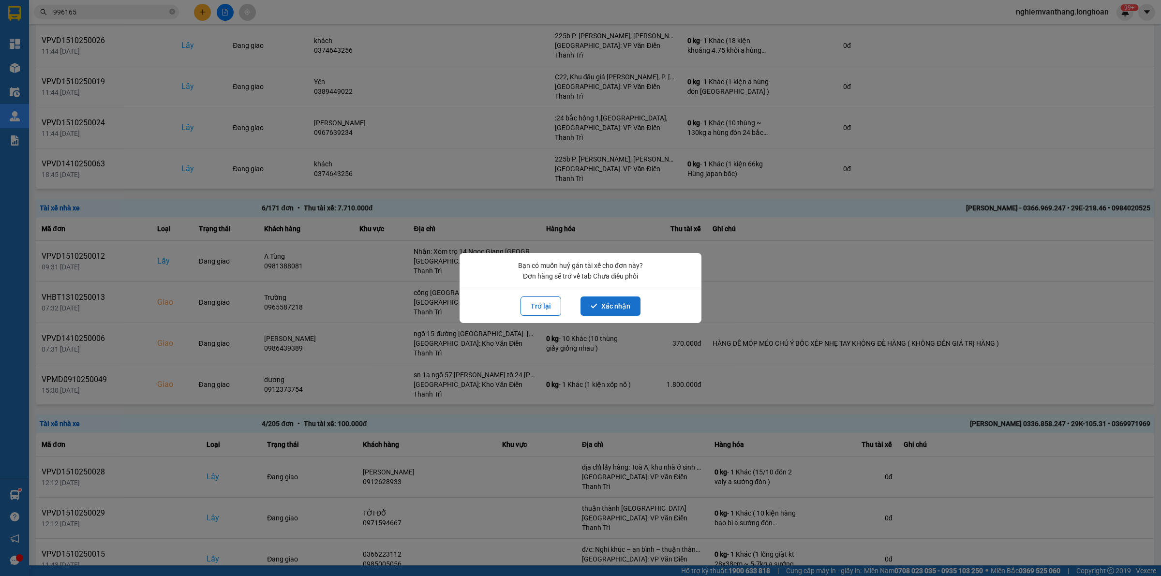
click at [611, 308] on button "Xác nhận" at bounding box center [611, 306] width 60 height 19
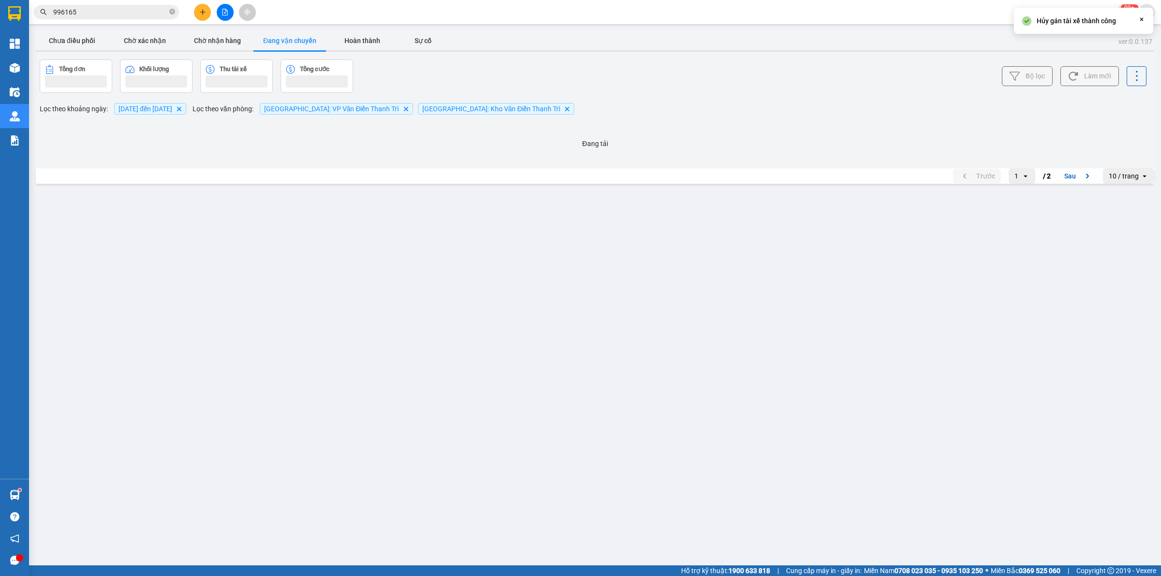
scroll to position [0, 0]
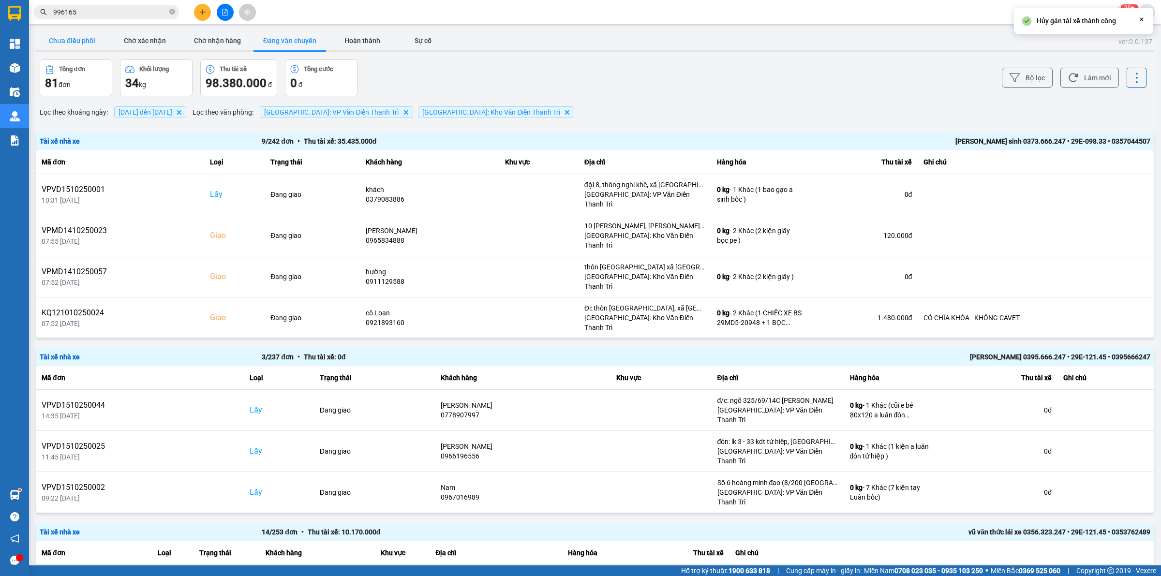
click at [69, 45] on button "Chưa điều phối" at bounding box center [72, 40] width 73 height 19
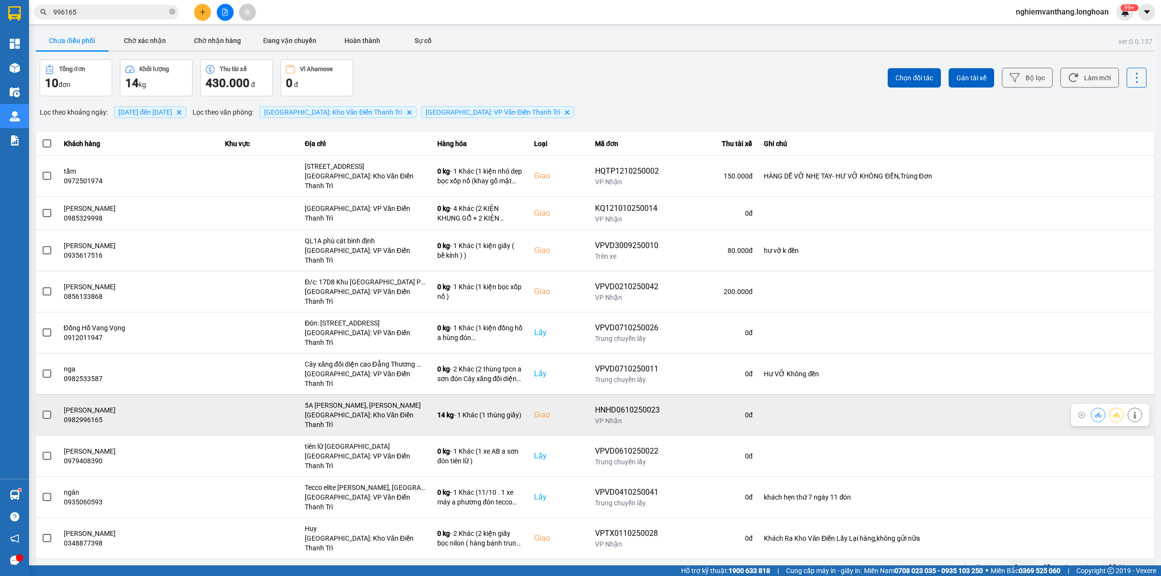
click at [1132, 412] on icon at bounding box center [1135, 415] width 7 height 7
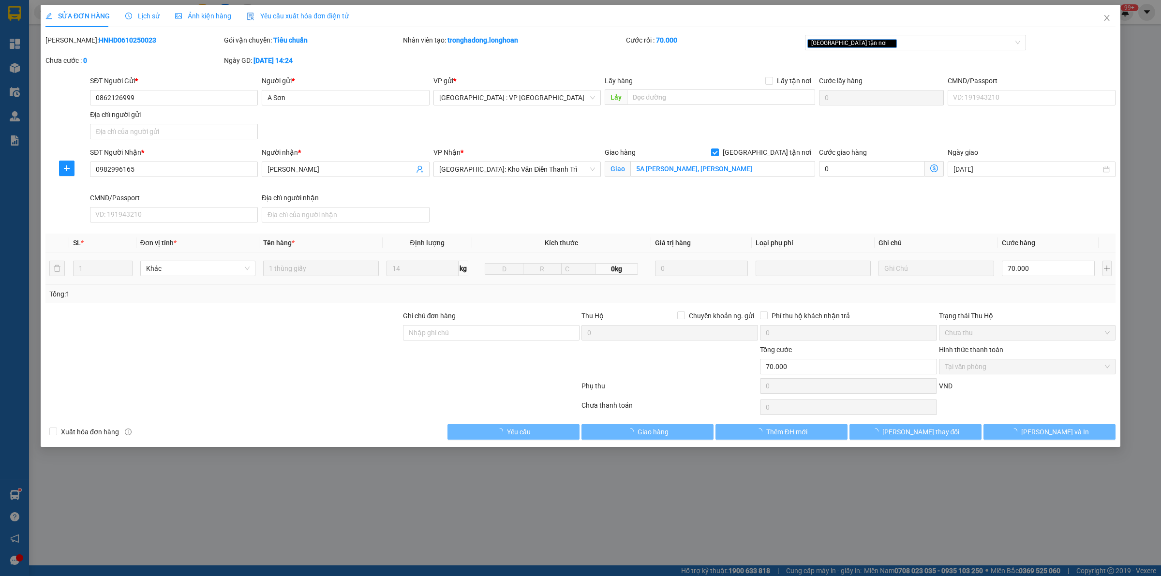
type input "0862126999"
type input "A Sơn"
type input "0982996165"
type input "[PERSON_NAME]"
checkbox input "true"
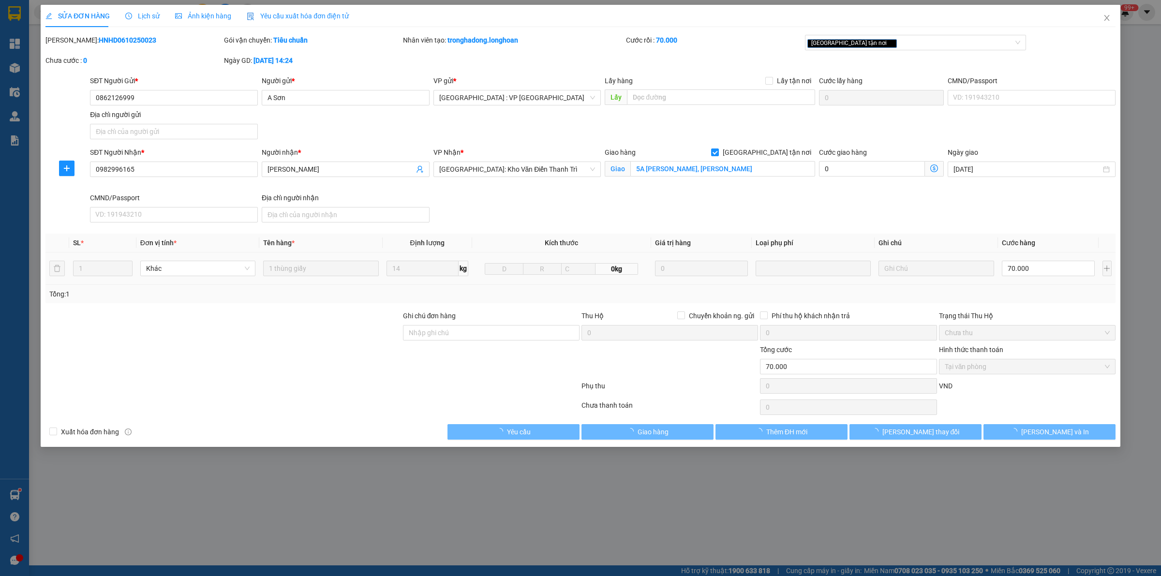
type input "5A [PERSON_NAME], [PERSON_NAME]"
type input "0"
type input "70.000"
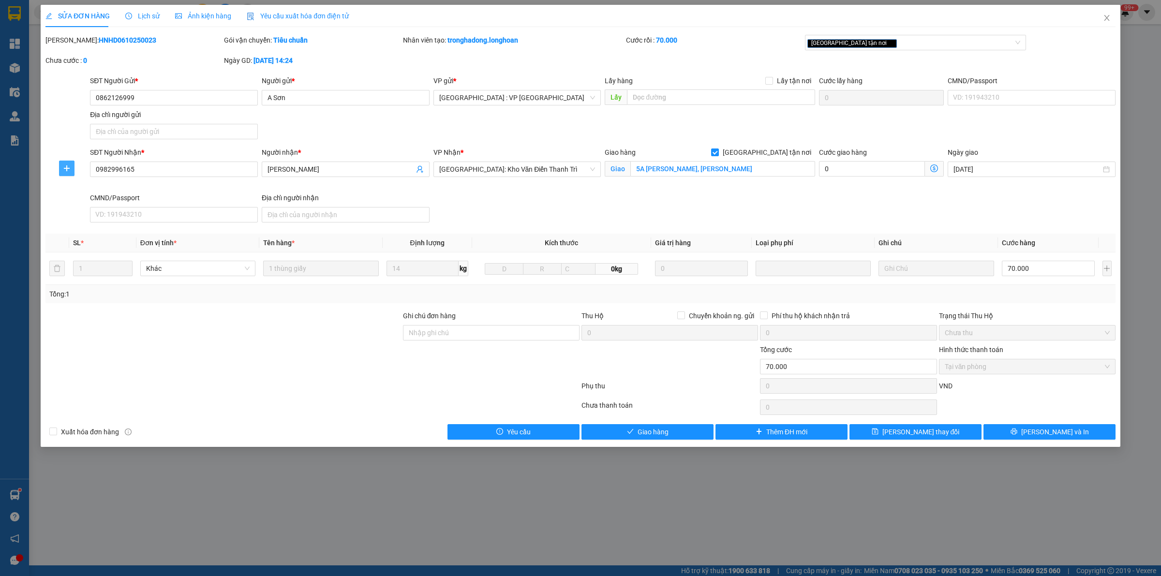
click at [66, 172] on icon "plus" at bounding box center [67, 169] width 8 height 8
click at [91, 202] on span "Chuyển hoàn" at bounding box center [85, 203] width 40 height 11
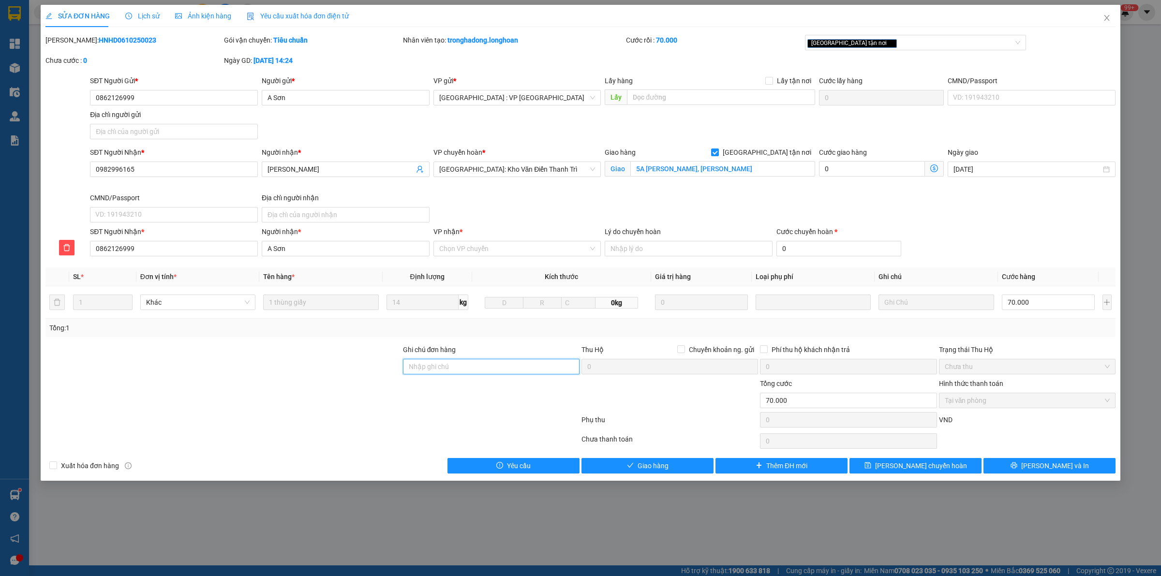
click at [423, 366] on input "Ghi chú đơn hàng" at bounding box center [491, 366] width 177 height 15
type input "G"
type input "N"
type input "G"
click at [484, 253] on input "VP nhận *" at bounding box center [514, 248] width 150 height 15
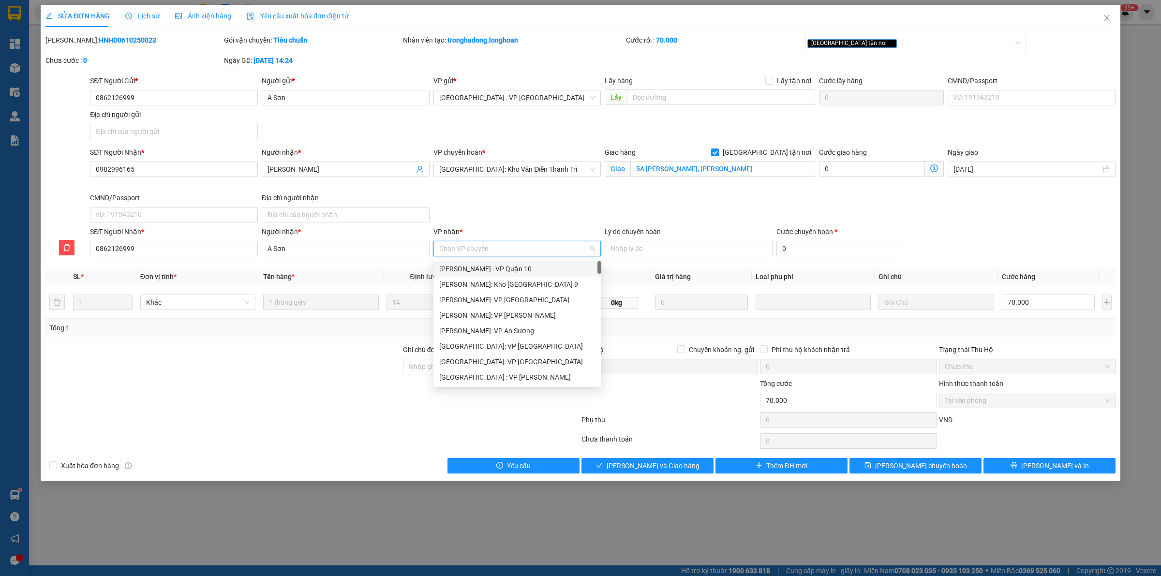
type input "f"
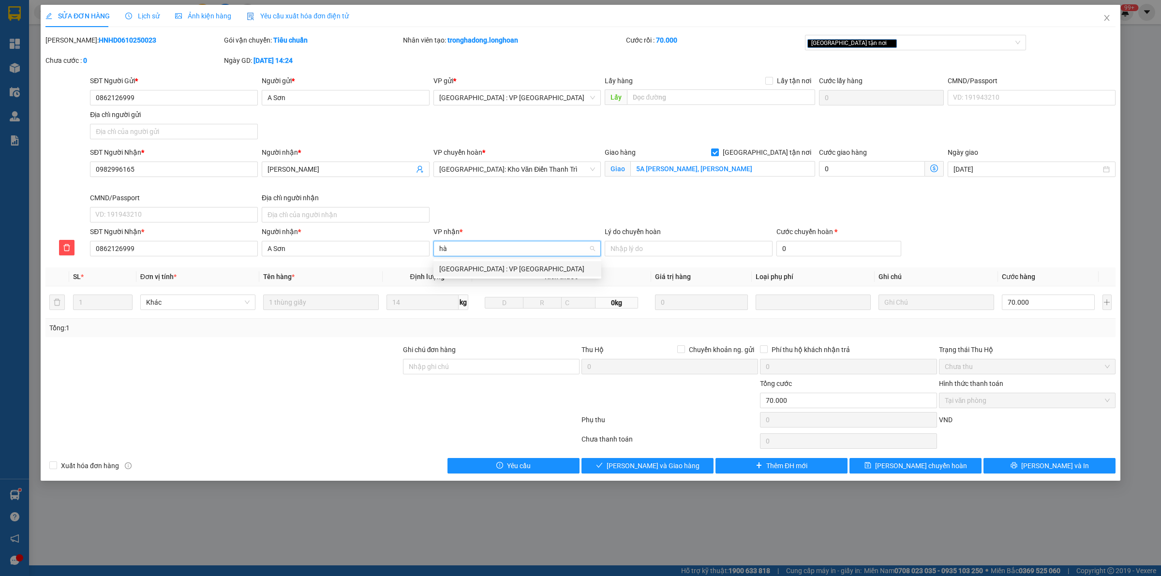
type input "hà đ"
click at [504, 269] on div "[GEOGRAPHIC_DATA] : VP [GEOGRAPHIC_DATA]" at bounding box center [517, 269] width 156 height 11
click at [1027, 470] on button "[PERSON_NAME] và In" at bounding box center [1050, 465] width 132 height 15
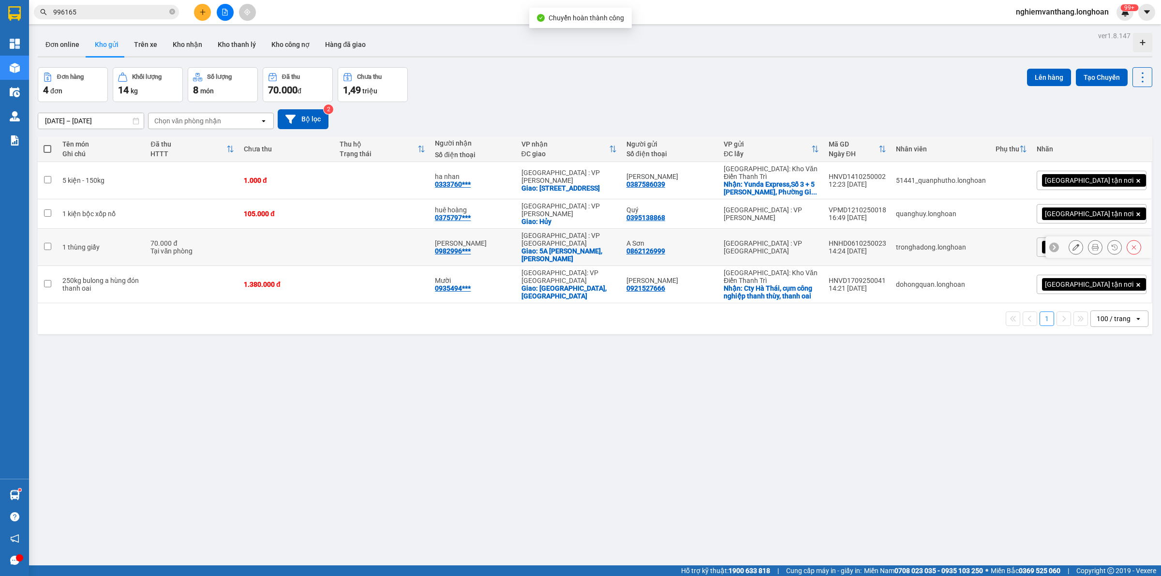
click at [1094, 240] on div at bounding box center [1105, 247] width 73 height 15
click at [1090, 239] on button at bounding box center [1096, 247] width 14 height 17
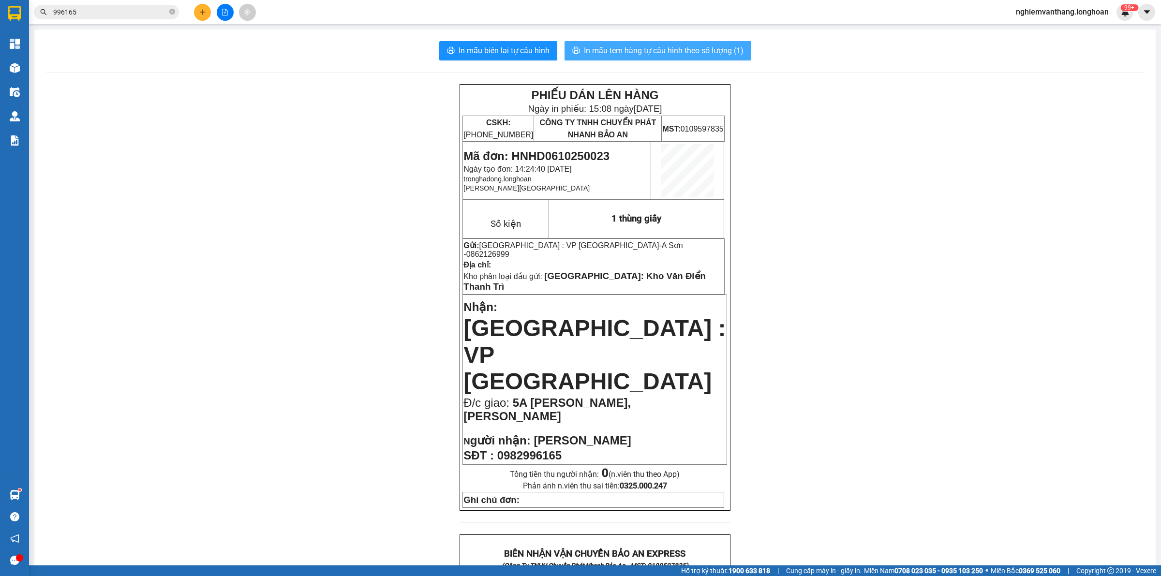
click at [628, 46] on span "In mẫu tem hàng tự cấu hình theo số lượng (1)" at bounding box center [664, 51] width 160 height 12
click at [228, 17] on button at bounding box center [225, 12] width 17 height 17
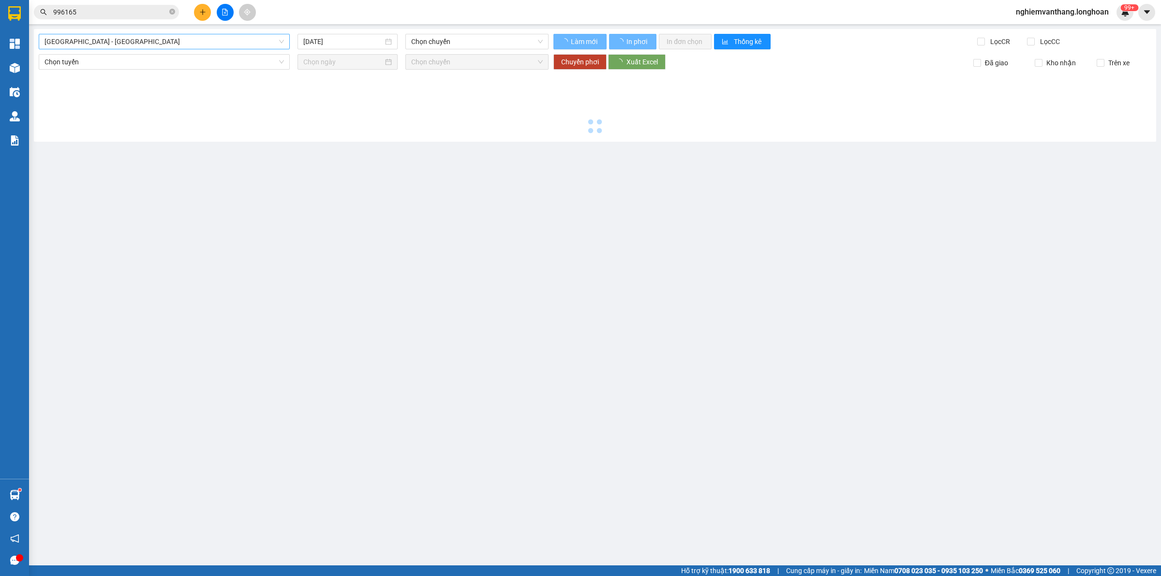
click at [90, 44] on span "[GEOGRAPHIC_DATA] - [GEOGRAPHIC_DATA]" at bounding box center [165, 41] width 240 height 15
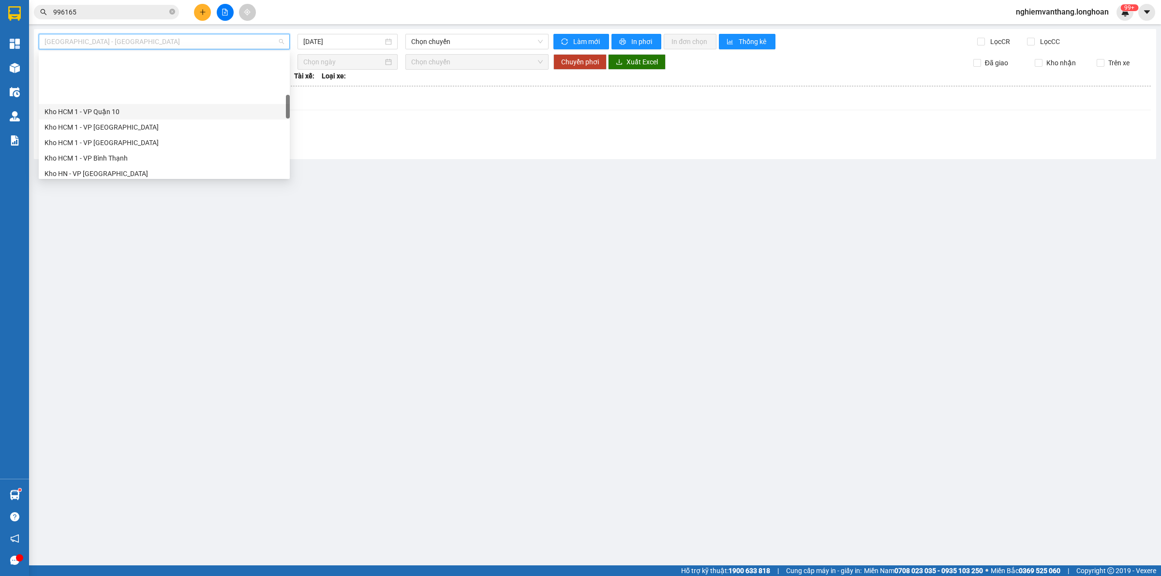
scroll to position [242, 0]
click at [119, 114] on div "Kho HN - VP [GEOGRAPHIC_DATA]" at bounding box center [165, 113] width 240 height 11
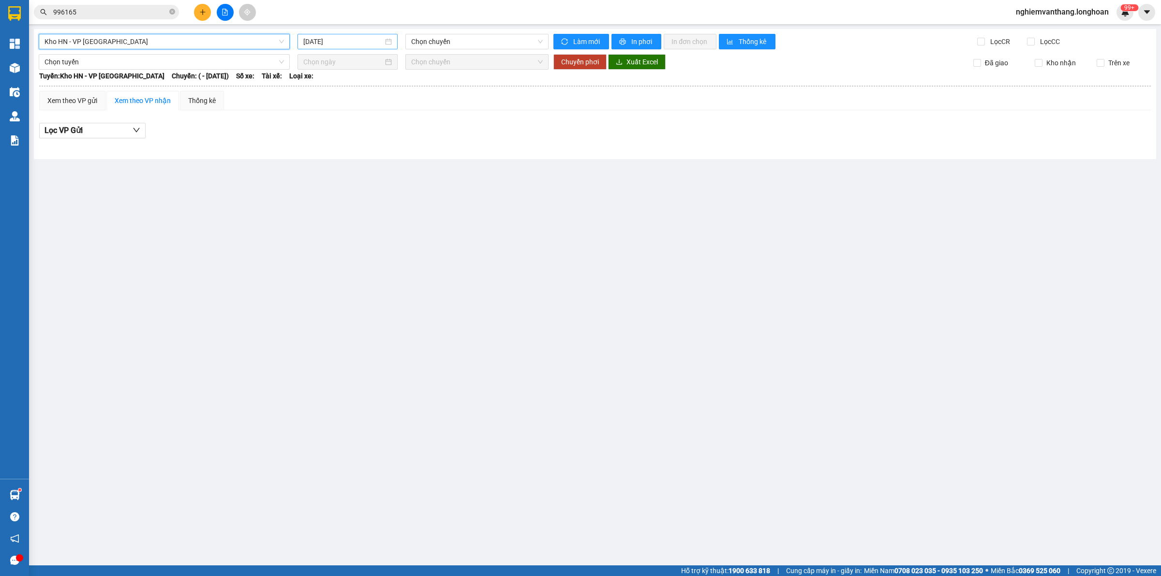
click at [357, 44] on input "[DATE]" at bounding box center [343, 41] width 80 height 11
click at [347, 127] on div "14" at bounding box center [347, 127] width 12 height 12
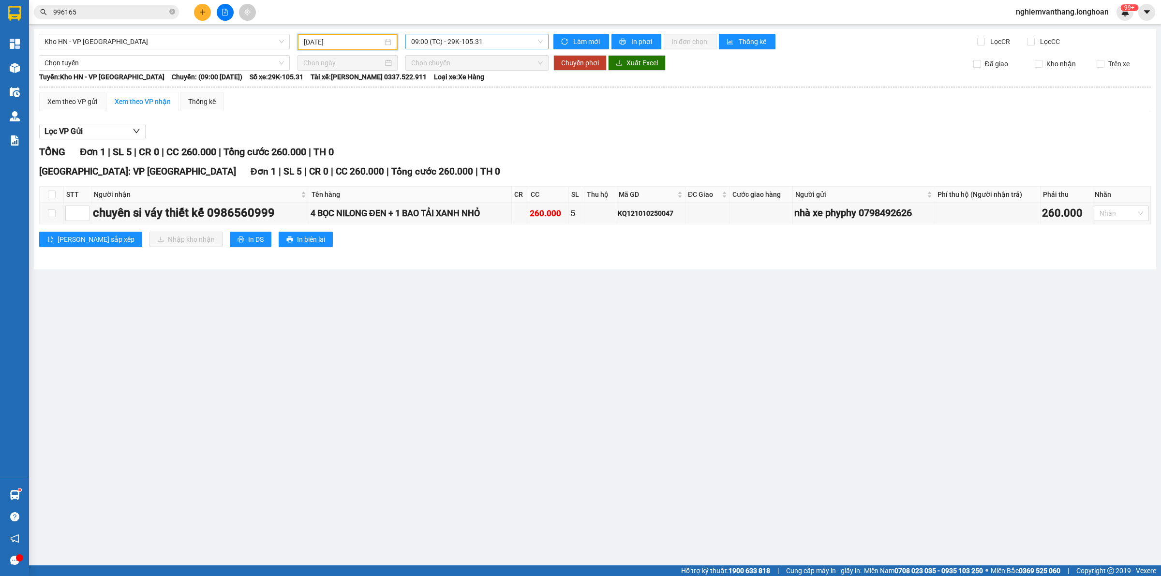
click at [473, 41] on span "09:00 (TC) - 29K-105.31" at bounding box center [477, 41] width 132 height 15
click at [633, 39] on span "In phơi" at bounding box center [643, 41] width 22 height 11
click at [109, 40] on span "Kho HN - VP [GEOGRAPHIC_DATA]" at bounding box center [165, 41] width 240 height 15
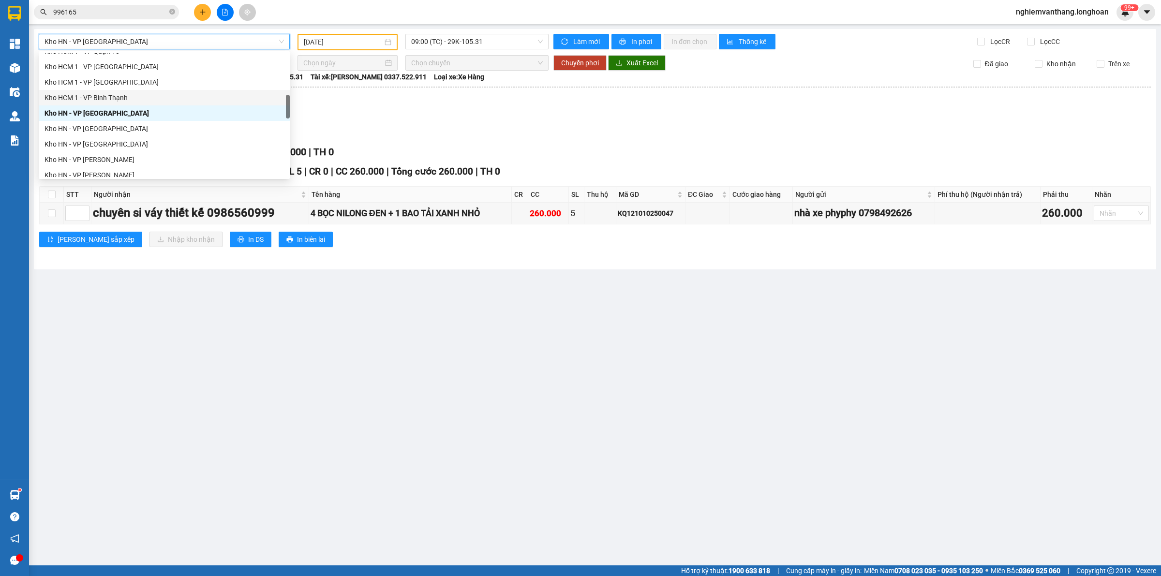
click at [375, 35] on div "[DATE]" at bounding box center [348, 42] width 100 height 16
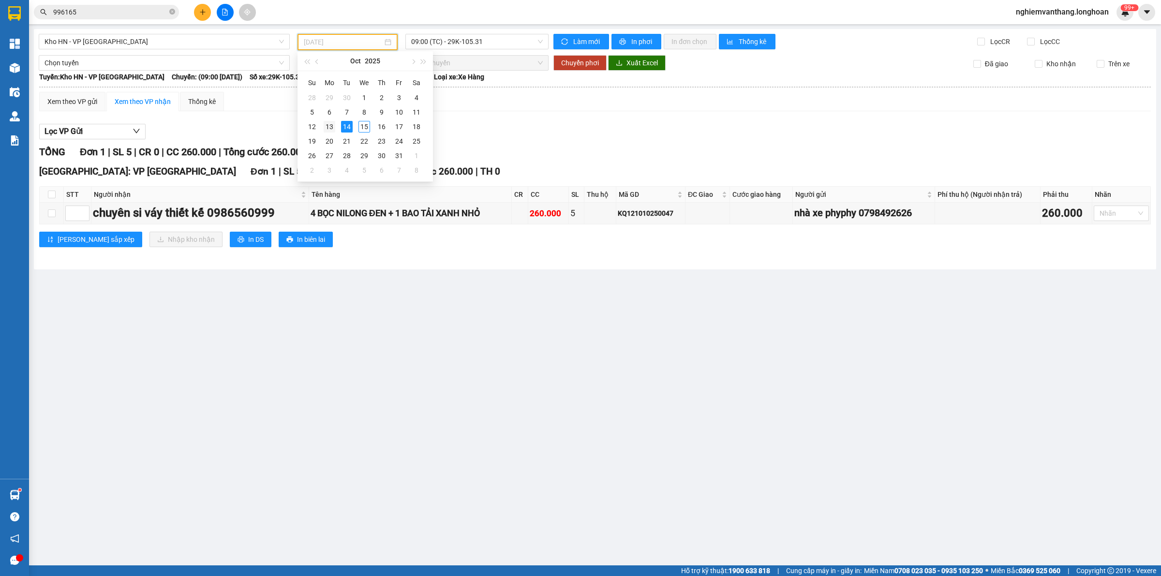
click at [332, 127] on div "13" at bounding box center [330, 127] width 12 height 12
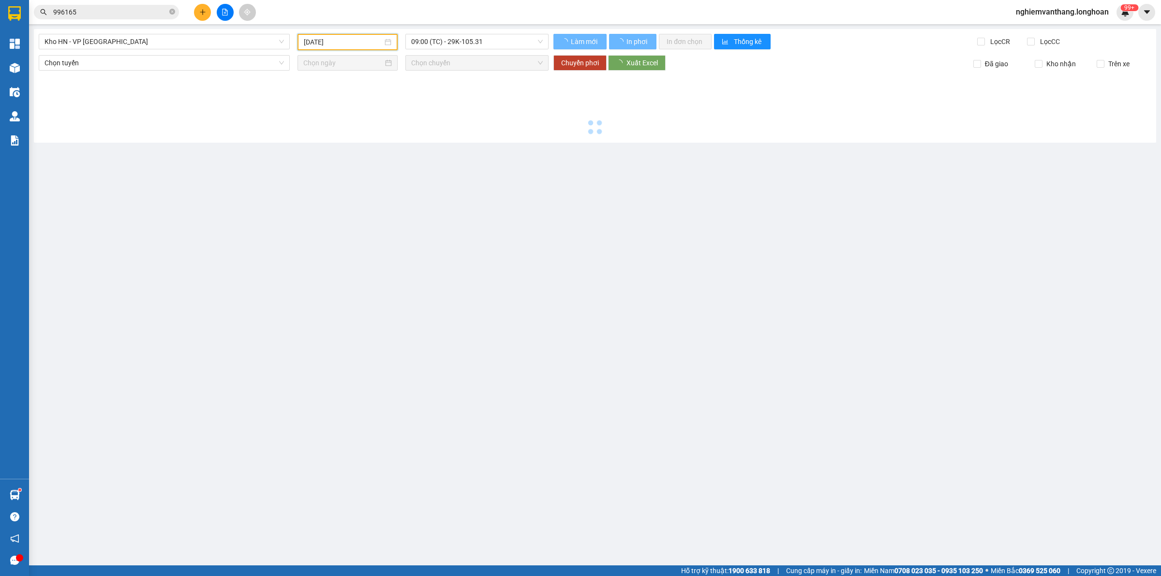
type input "[DATE]"
